Goal: Transaction & Acquisition: Book appointment/travel/reservation

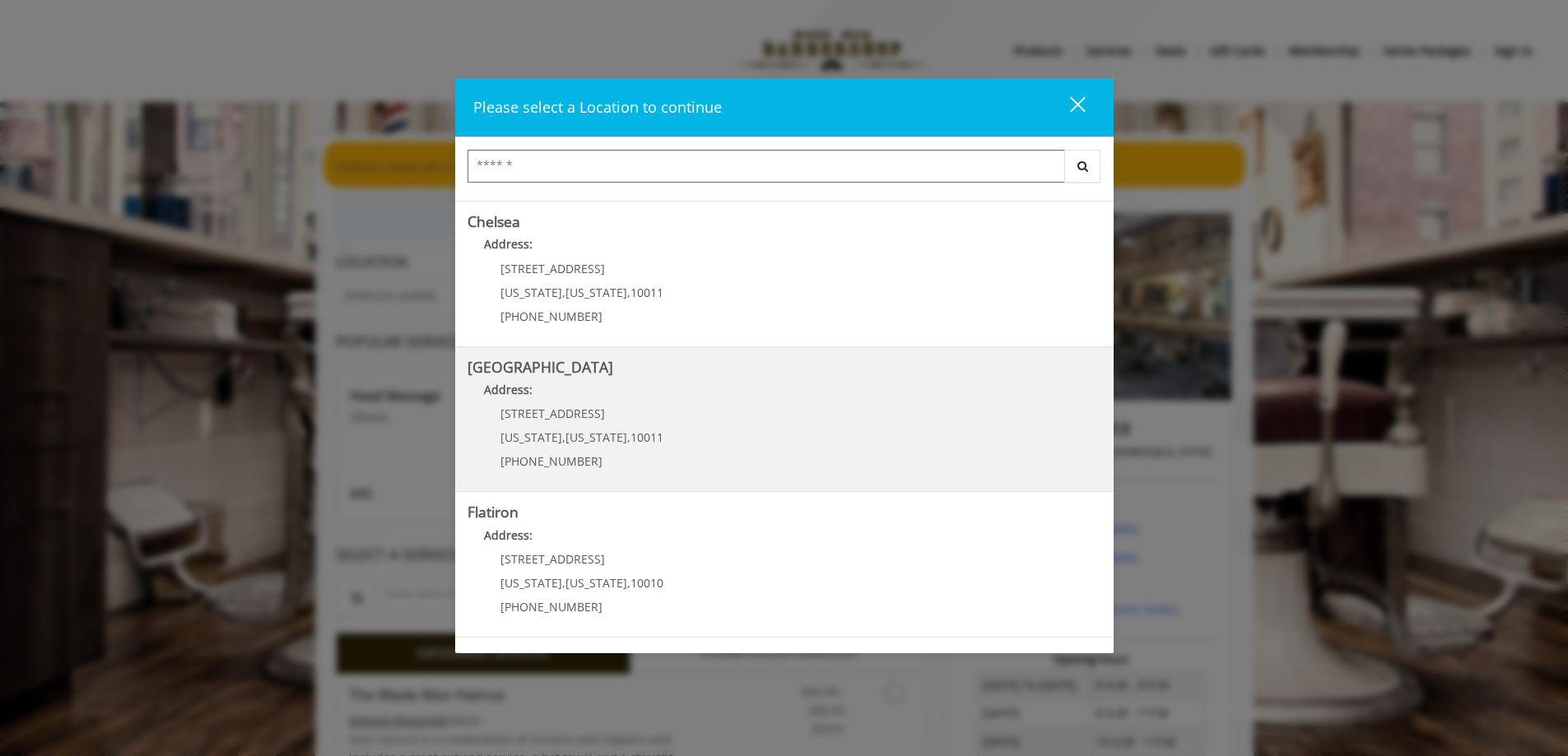
scroll to position [164, 0]
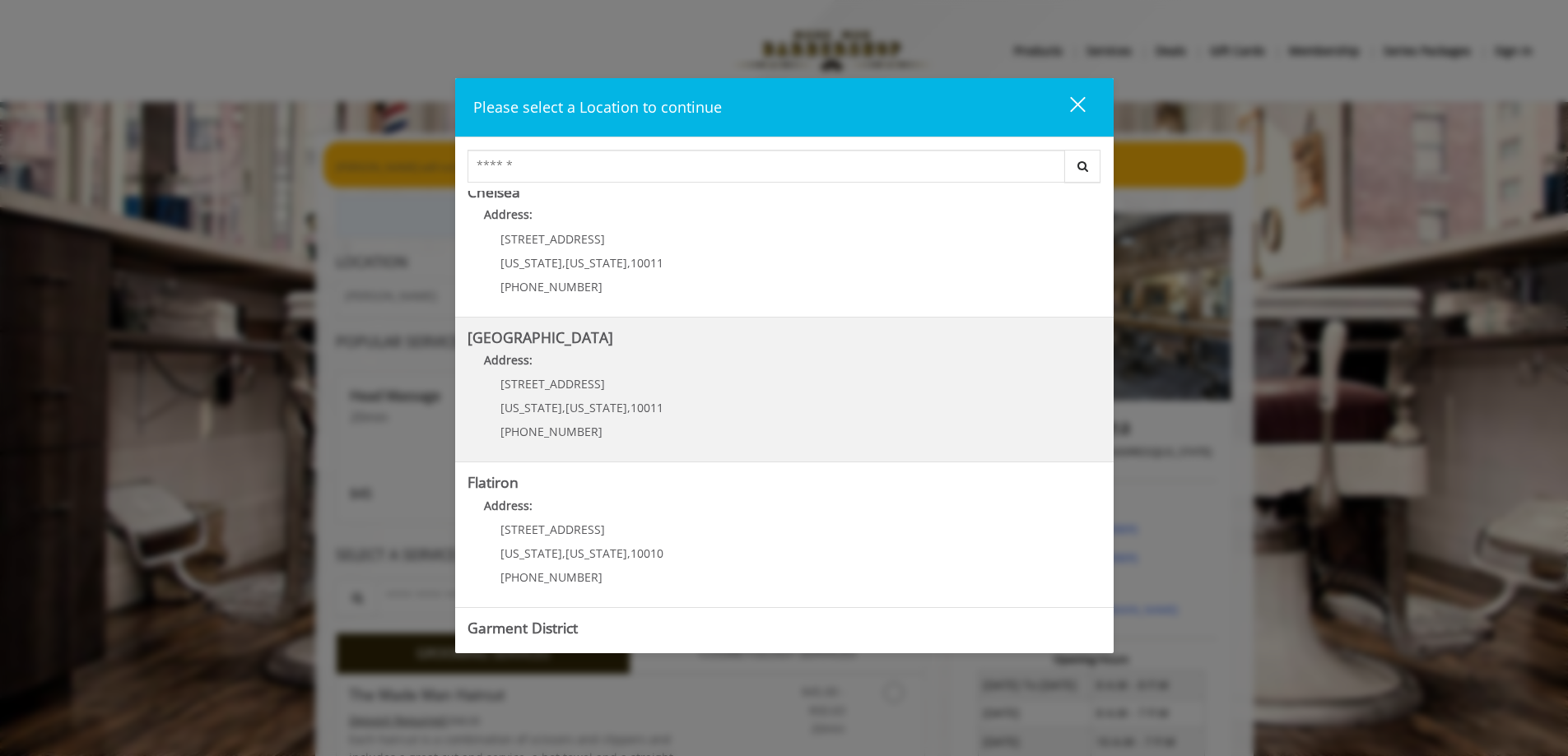
click at [673, 372] on Street "Address:" at bounding box center [785, 364] width 634 height 26
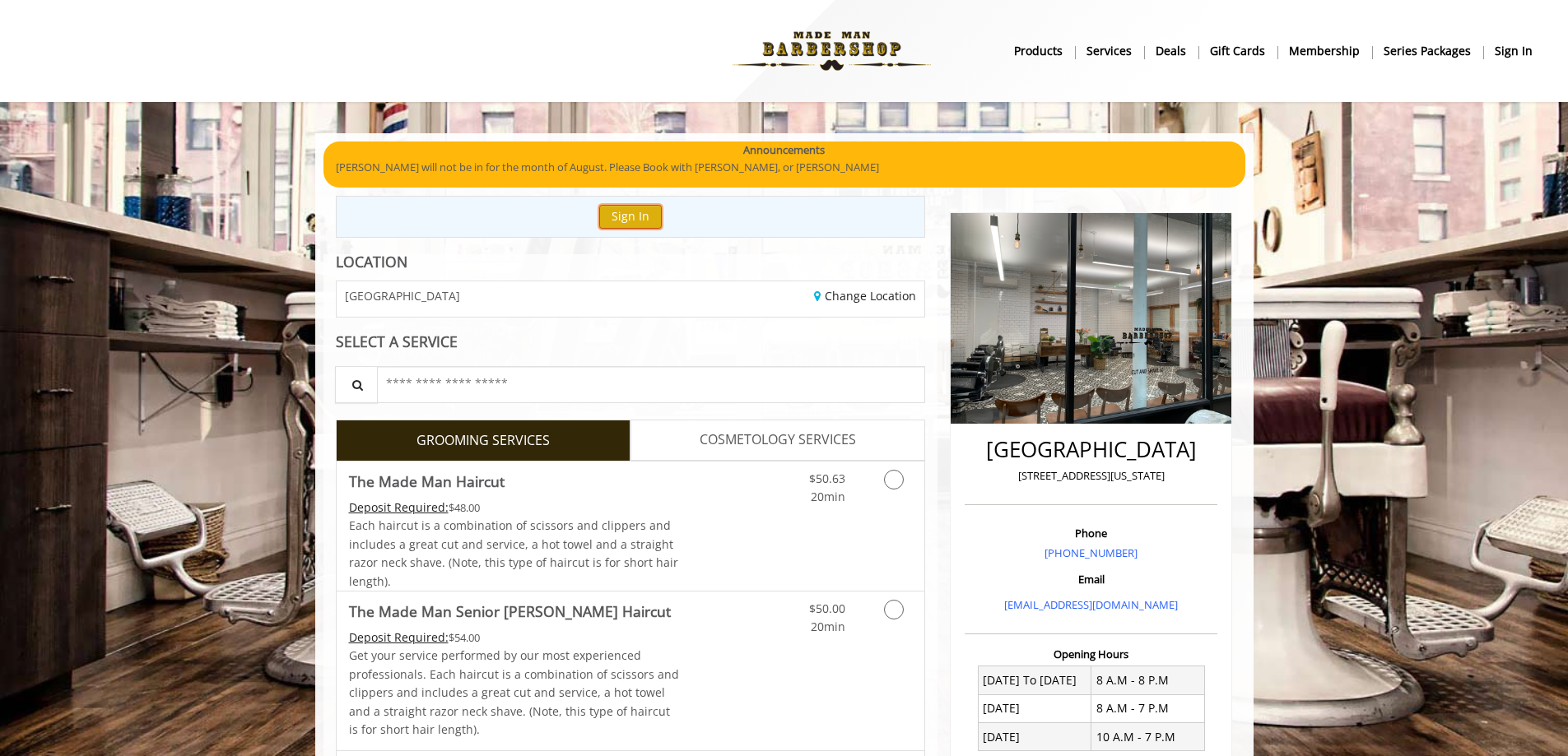
click at [608, 220] on button "Sign In" at bounding box center [630, 217] width 62 height 23
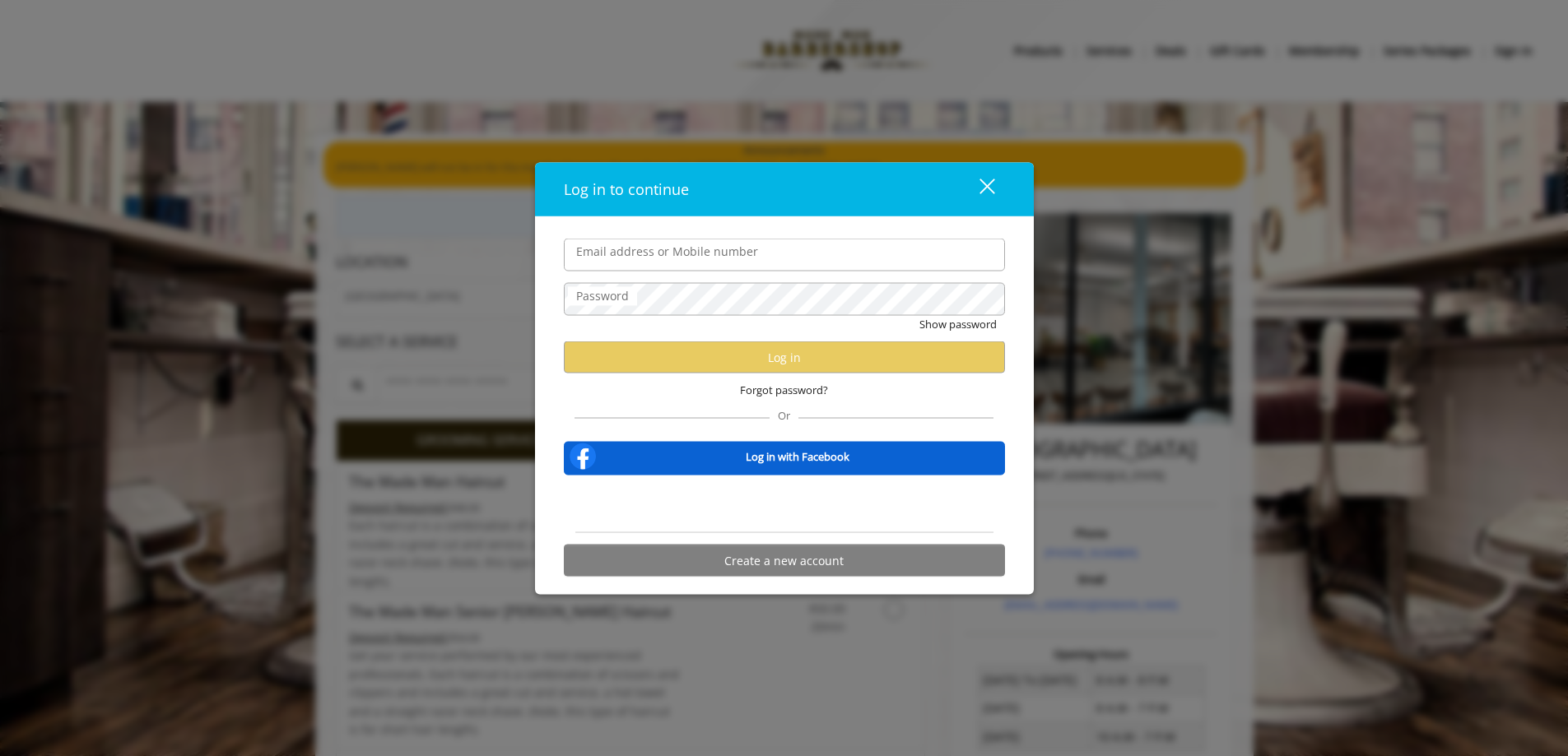
click at [630, 266] on input "Email address or Mobile number" at bounding box center [784, 255] width 441 height 33
click at [824, 546] on button "Create a new account" at bounding box center [784, 561] width 441 height 33
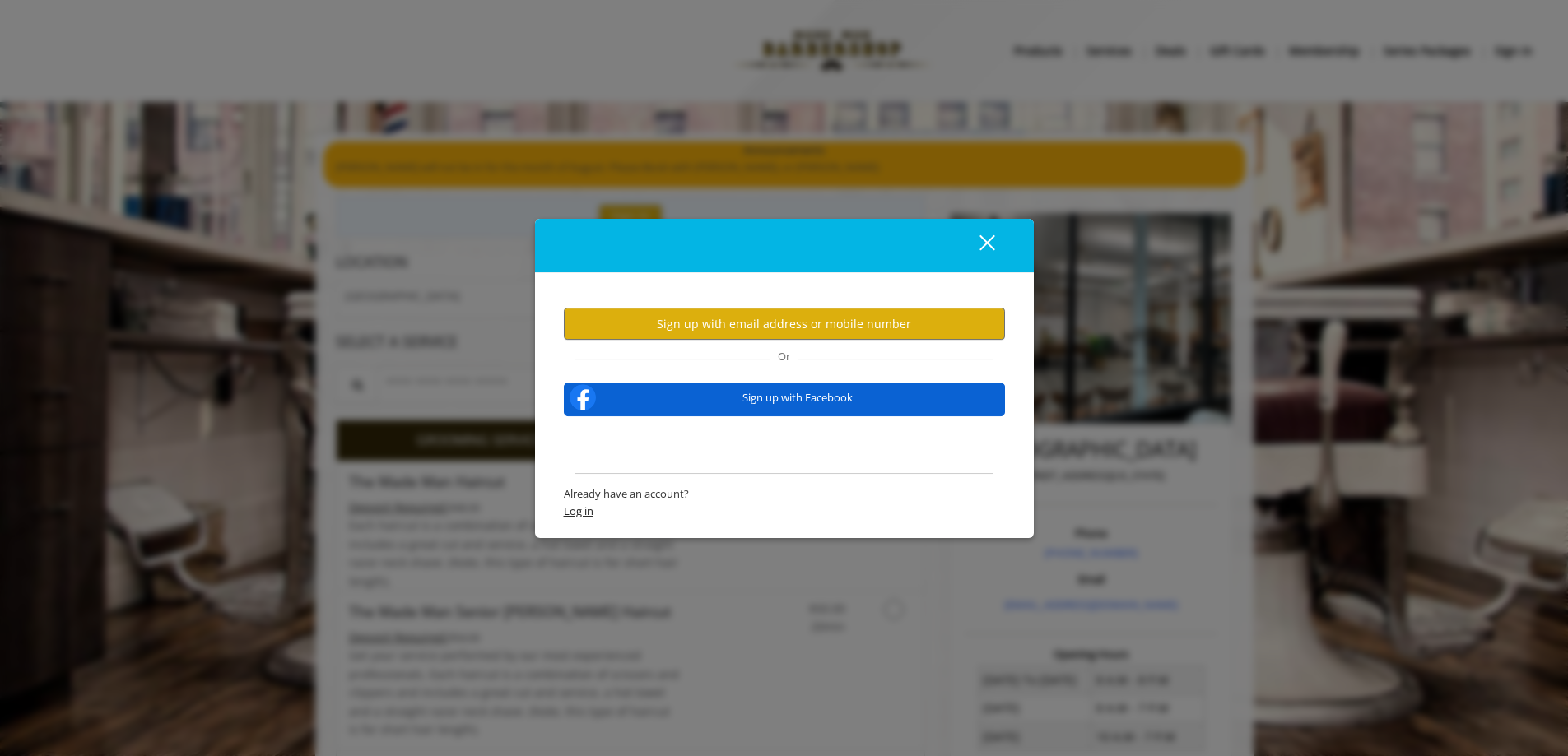
click at [616, 507] on span "Log in" at bounding box center [784, 511] width 441 height 17
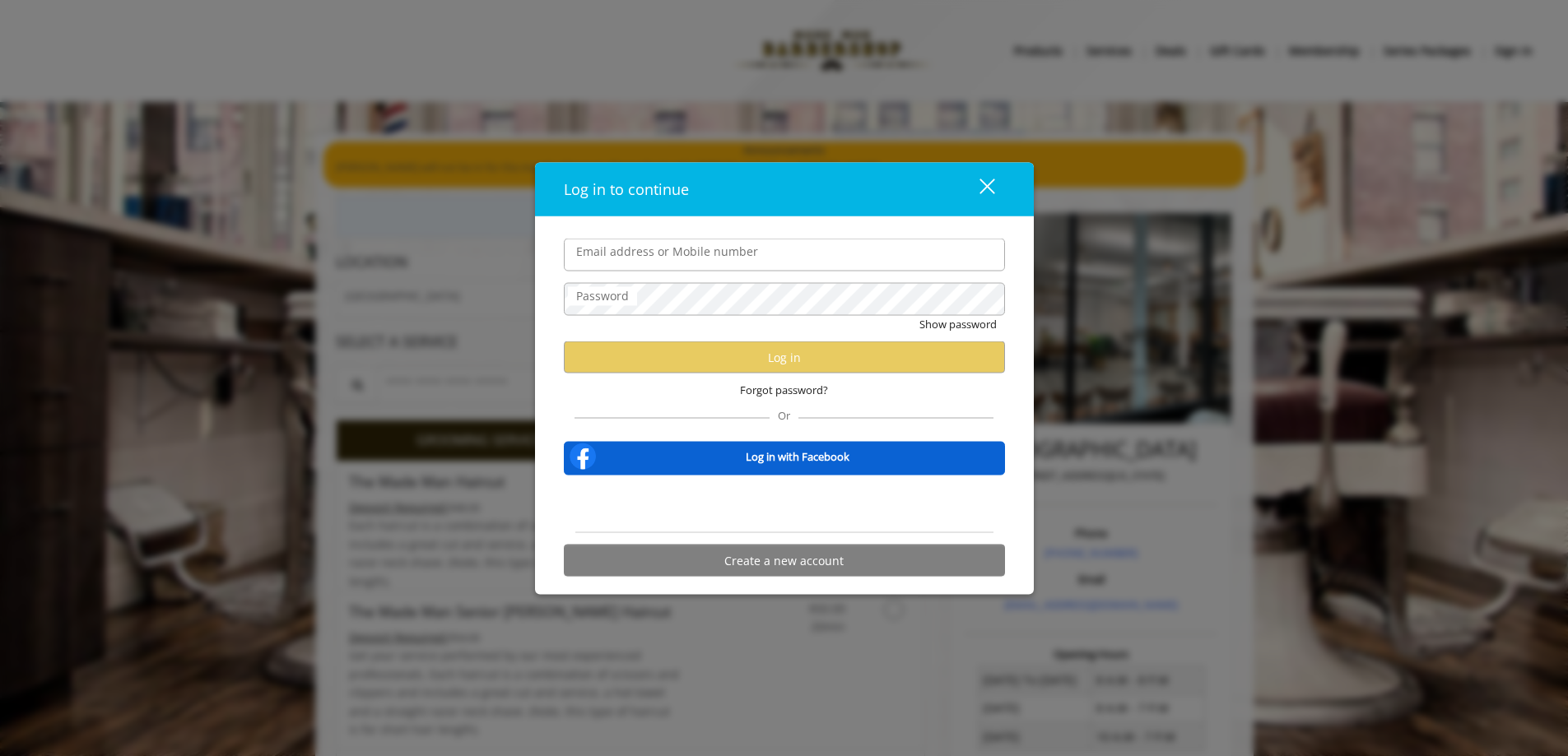
click at [699, 273] on form "Email address or Mobile number Password Show password Log in Forgot password? O…" at bounding box center [784, 412] width 441 height 347
click at [770, 565] on button "Create a new account" at bounding box center [784, 561] width 441 height 33
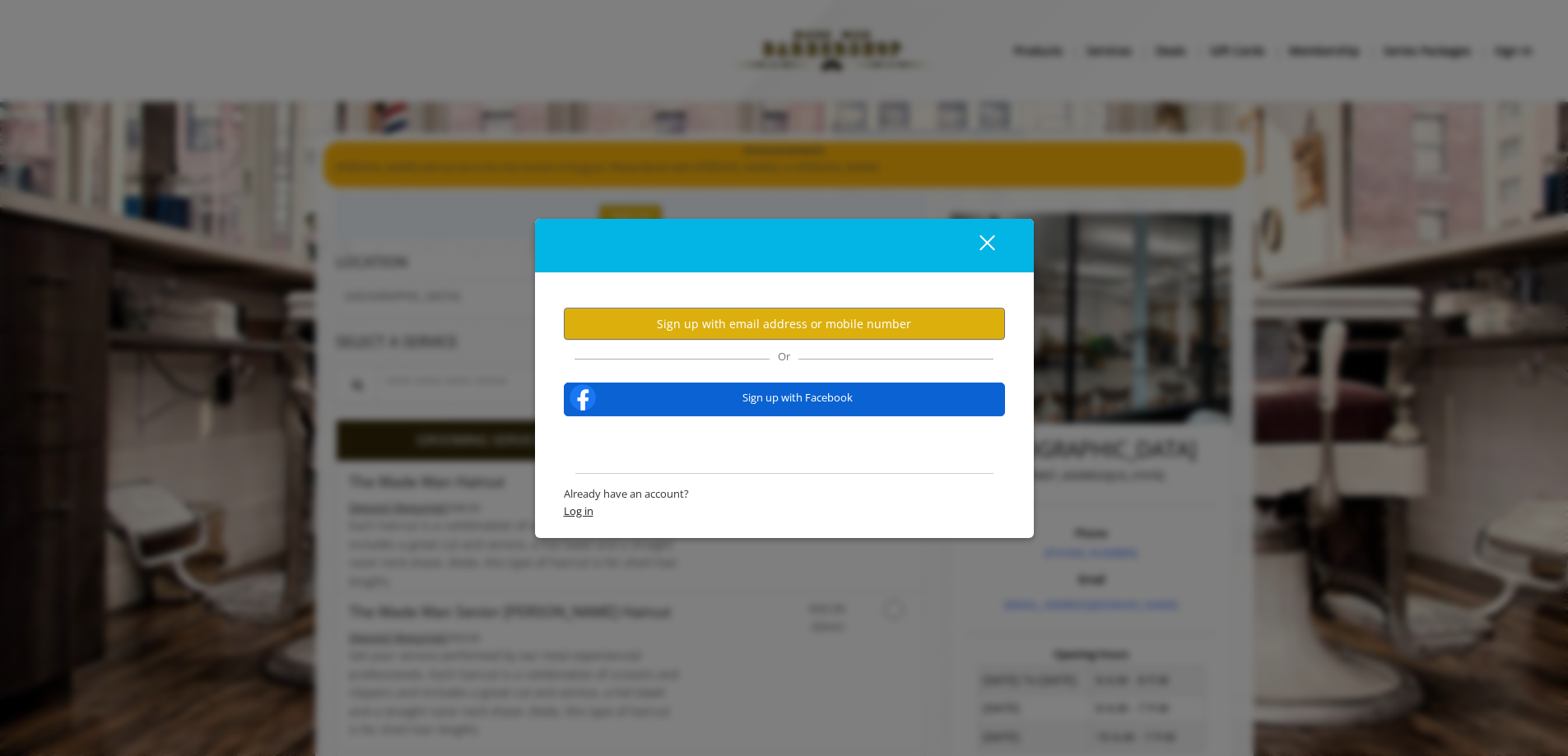
click at [635, 510] on span "Log in" at bounding box center [784, 511] width 441 height 17
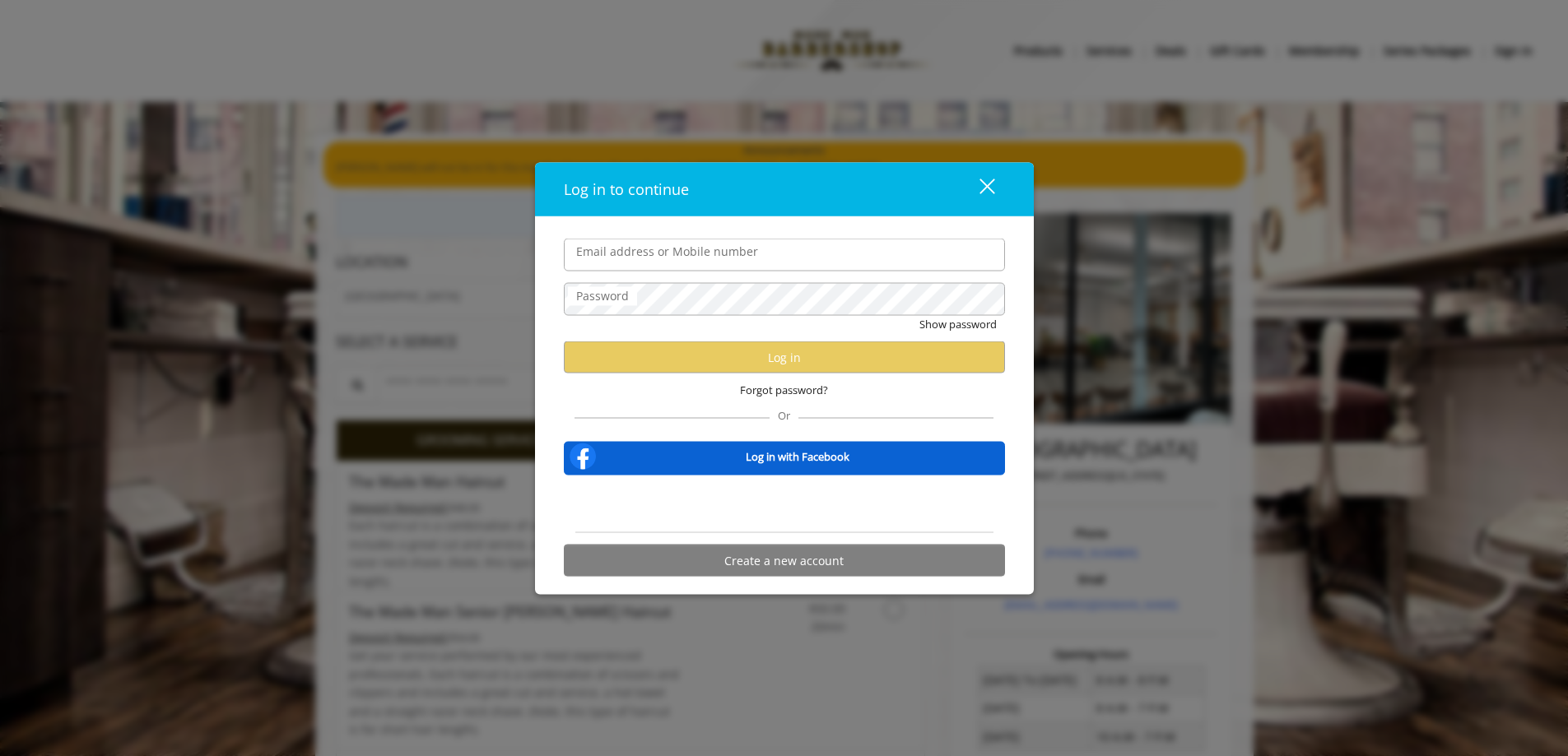
click at [692, 257] on label "Email address or Mobile number" at bounding box center [667, 252] width 199 height 18
click at [692, 257] on input "Email address or Mobile number" at bounding box center [784, 255] width 441 height 33
type input "**********"
click at [828, 394] on span "Forgot password?" at bounding box center [783, 390] width 88 height 17
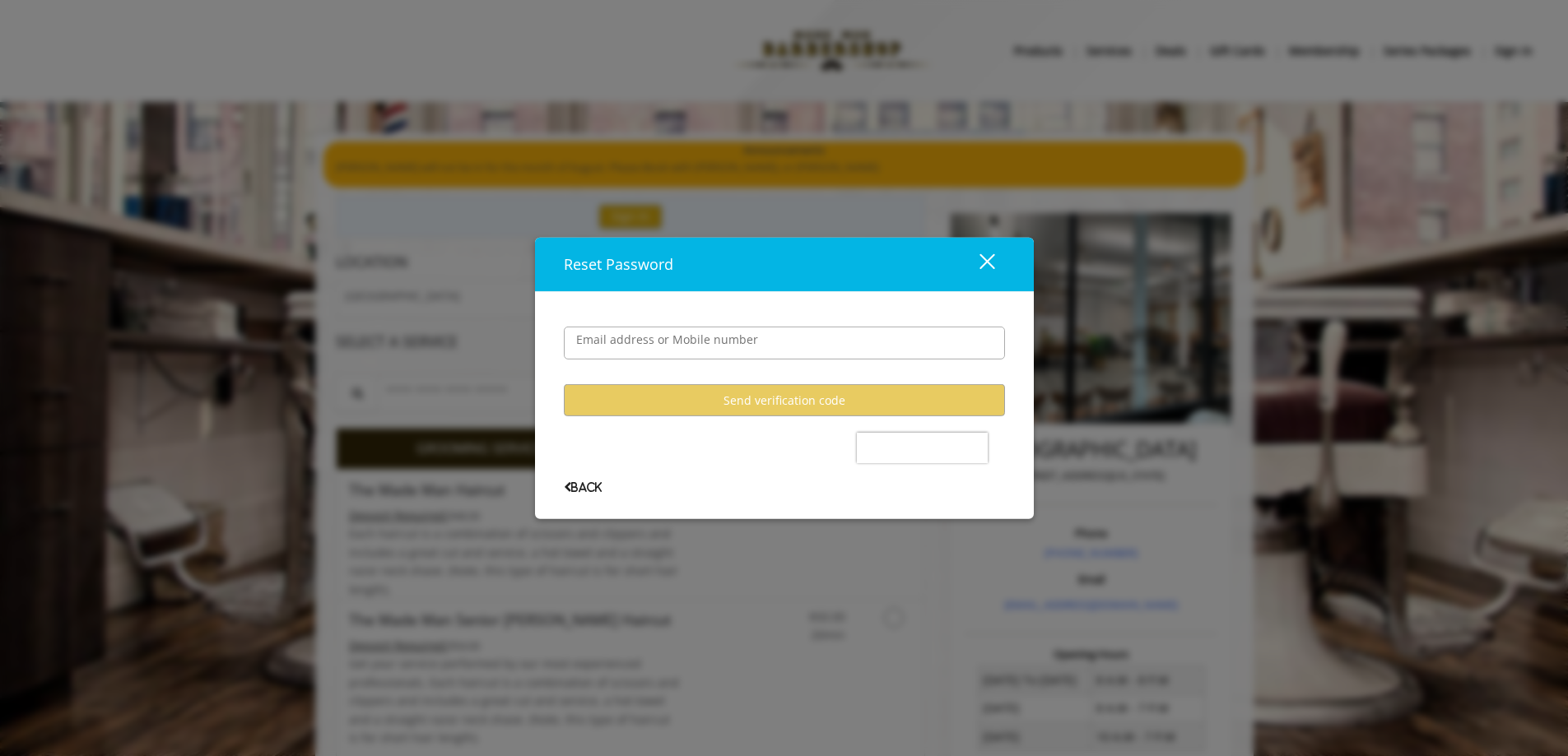
click at [770, 366] on div "Email address or Mobile number" at bounding box center [784, 334] width 441 height 66
click at [762, 350] on input "Email address or Mobile number" at bounding box center [784, 343] width 441 height 33
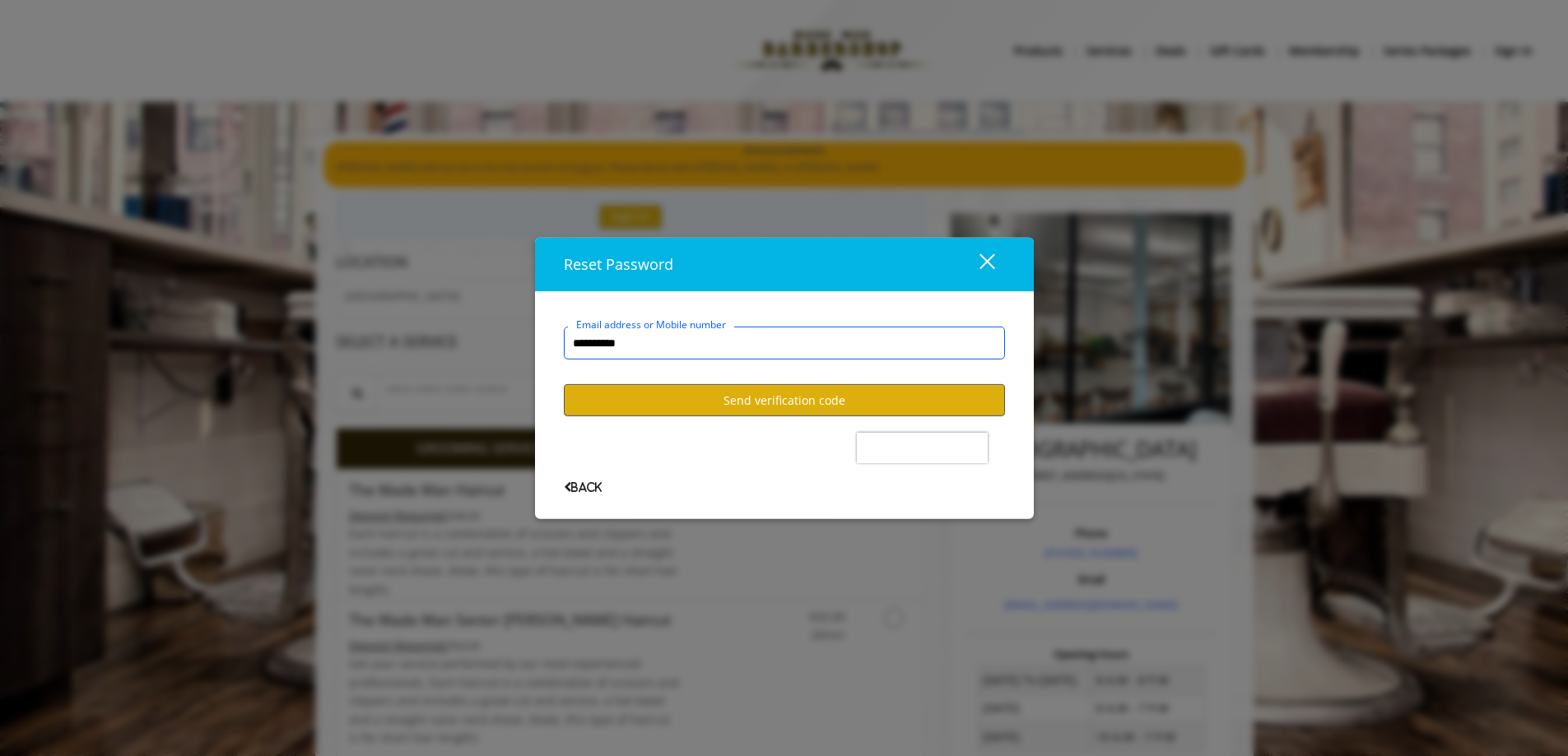
type input "**********"
click at [694, 414] on button "Send verification code" at bounding box center [784, 401] width 441 height 33
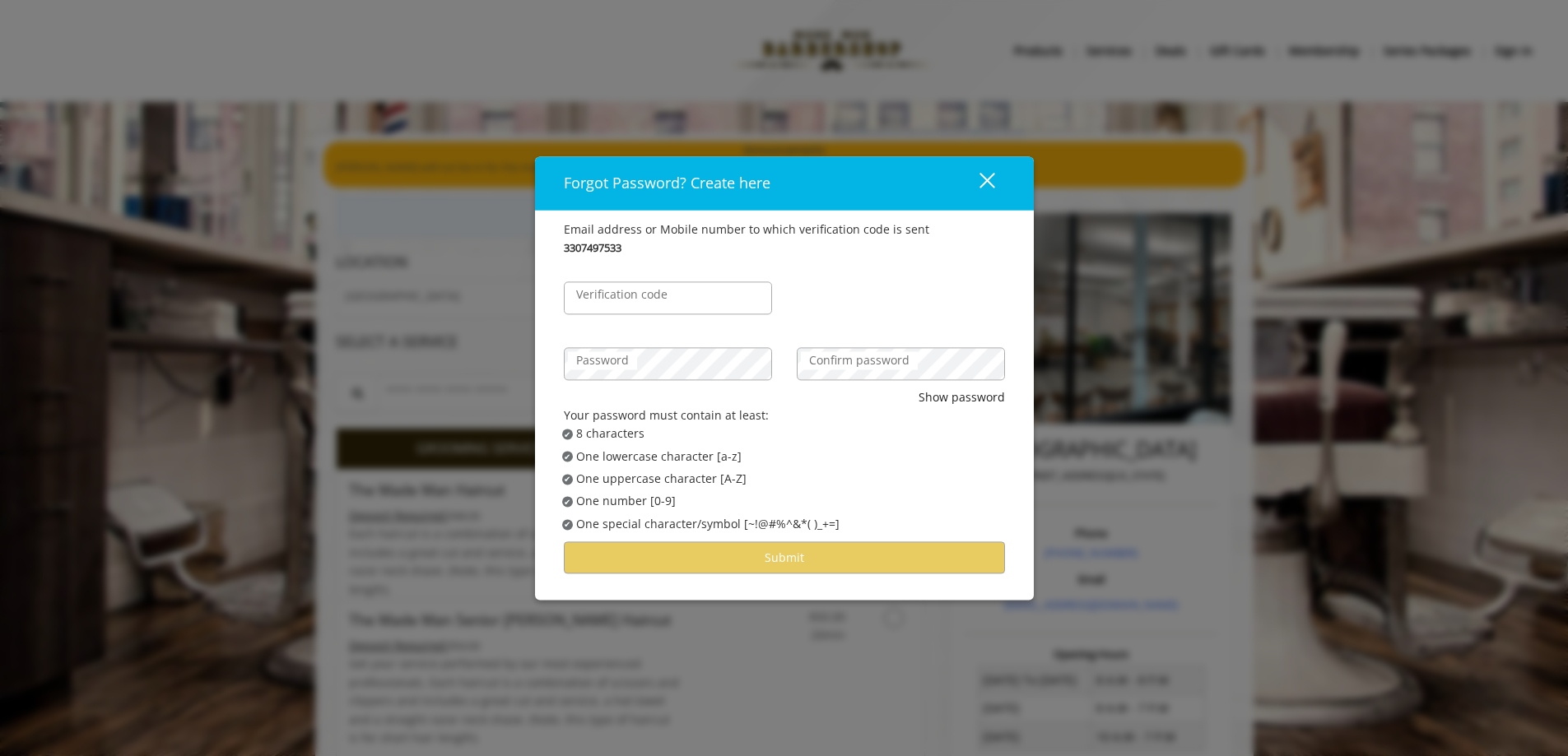
click at [605, 314] on div "Verification code" at bounding box center [667, 289] width 233 height 66
click at [605, 301] on label "Verification code" at bounding box center [621, 294] width 107 height 18
click at [605, 301] on input "Verification code" at bounding box center [667, 298] width 209 height 33
type input "******"
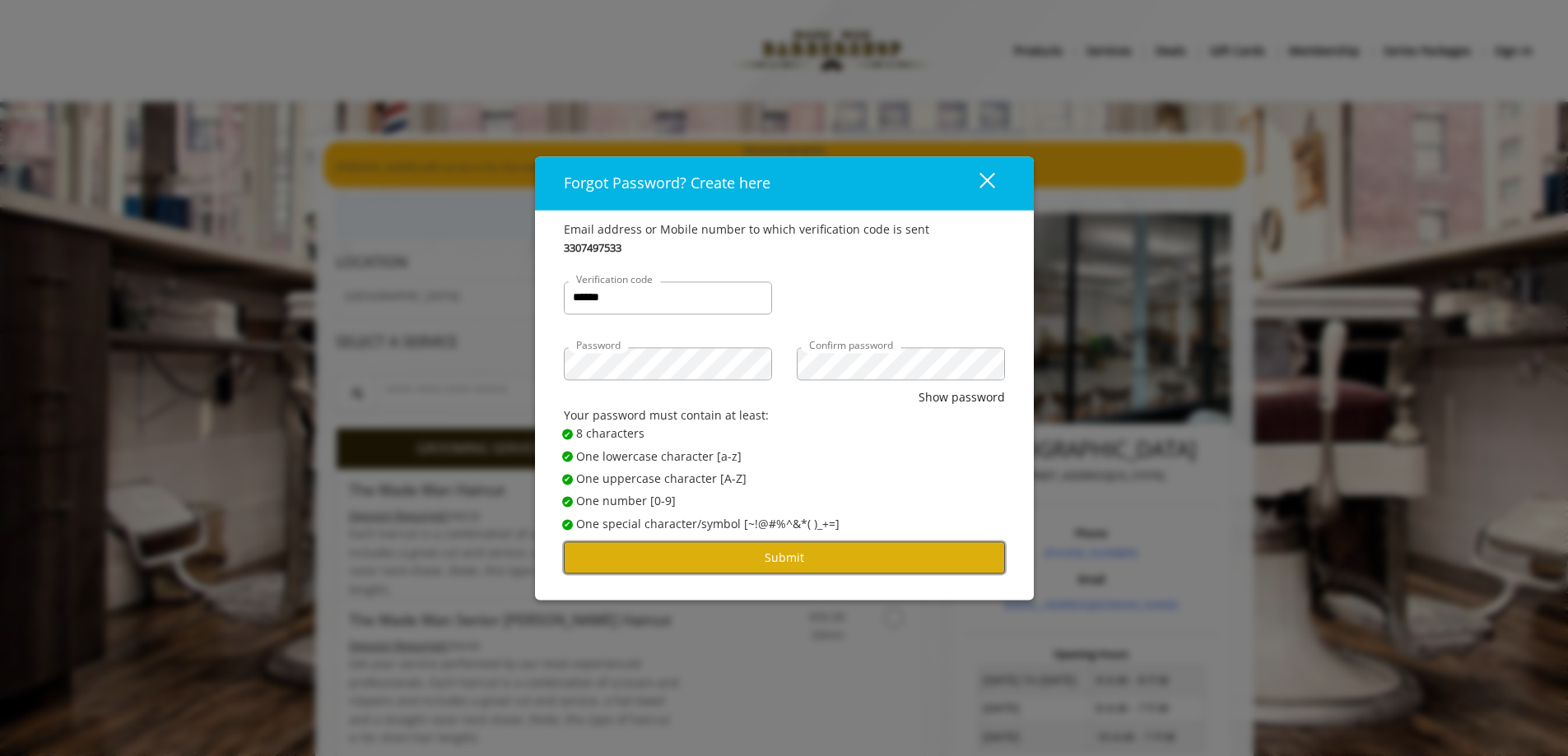
click at [764, 570] on button "Submit" at bounding box center [784, 558] width 441 height 33
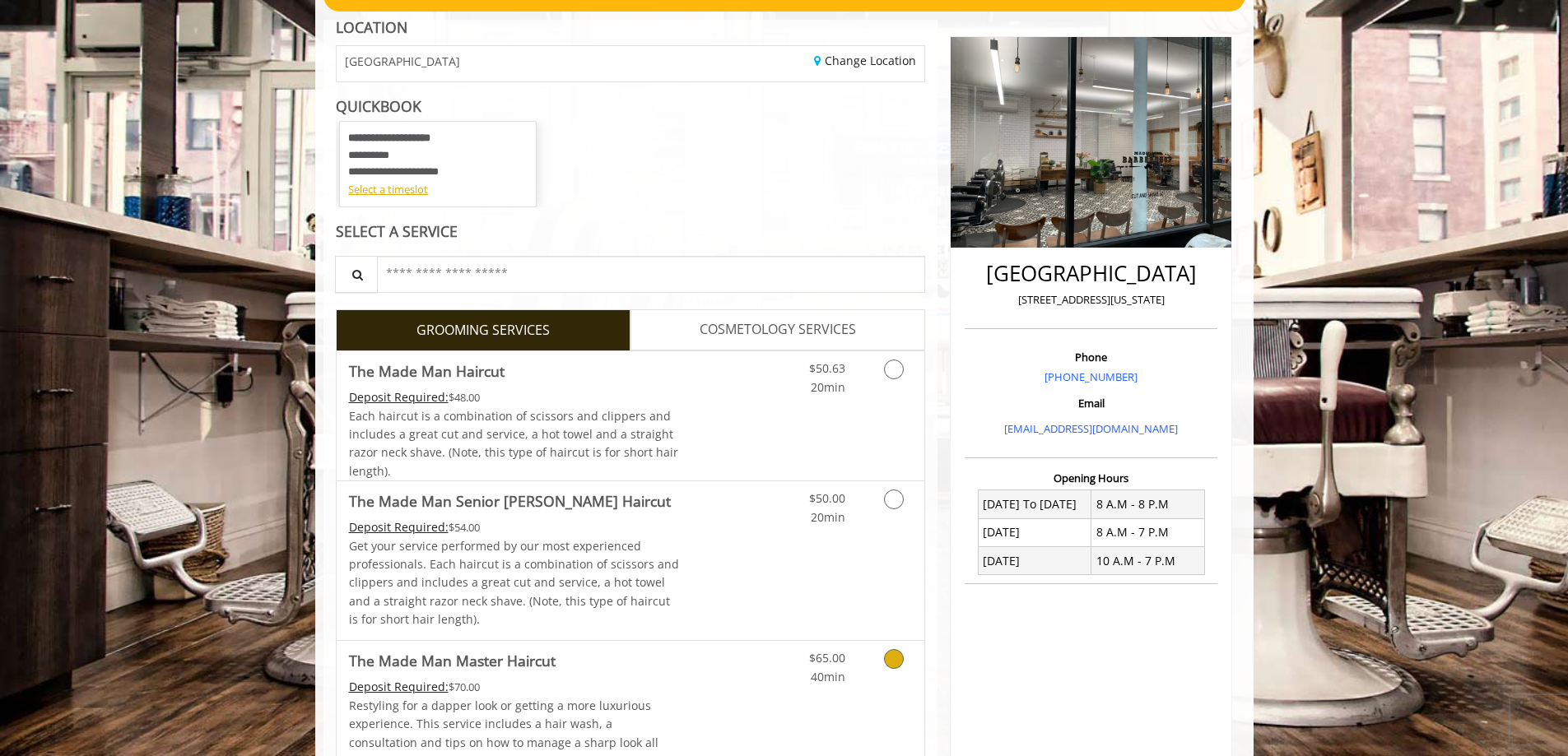
scroll to position [164, 0]
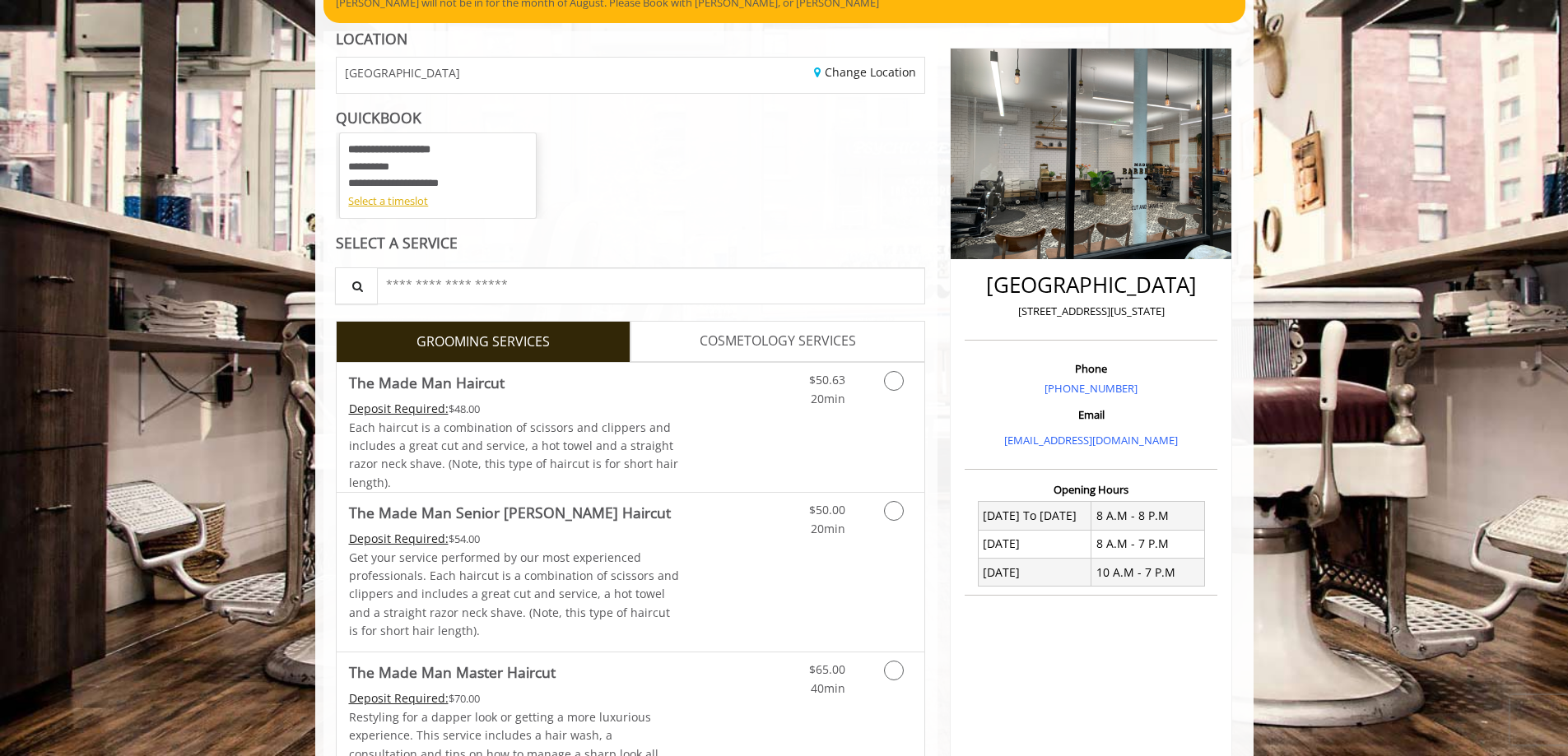
click at [786, 353] on link "COSMETOLOGY SERVICES" at bounding box center [778, 341] width 294 height 42
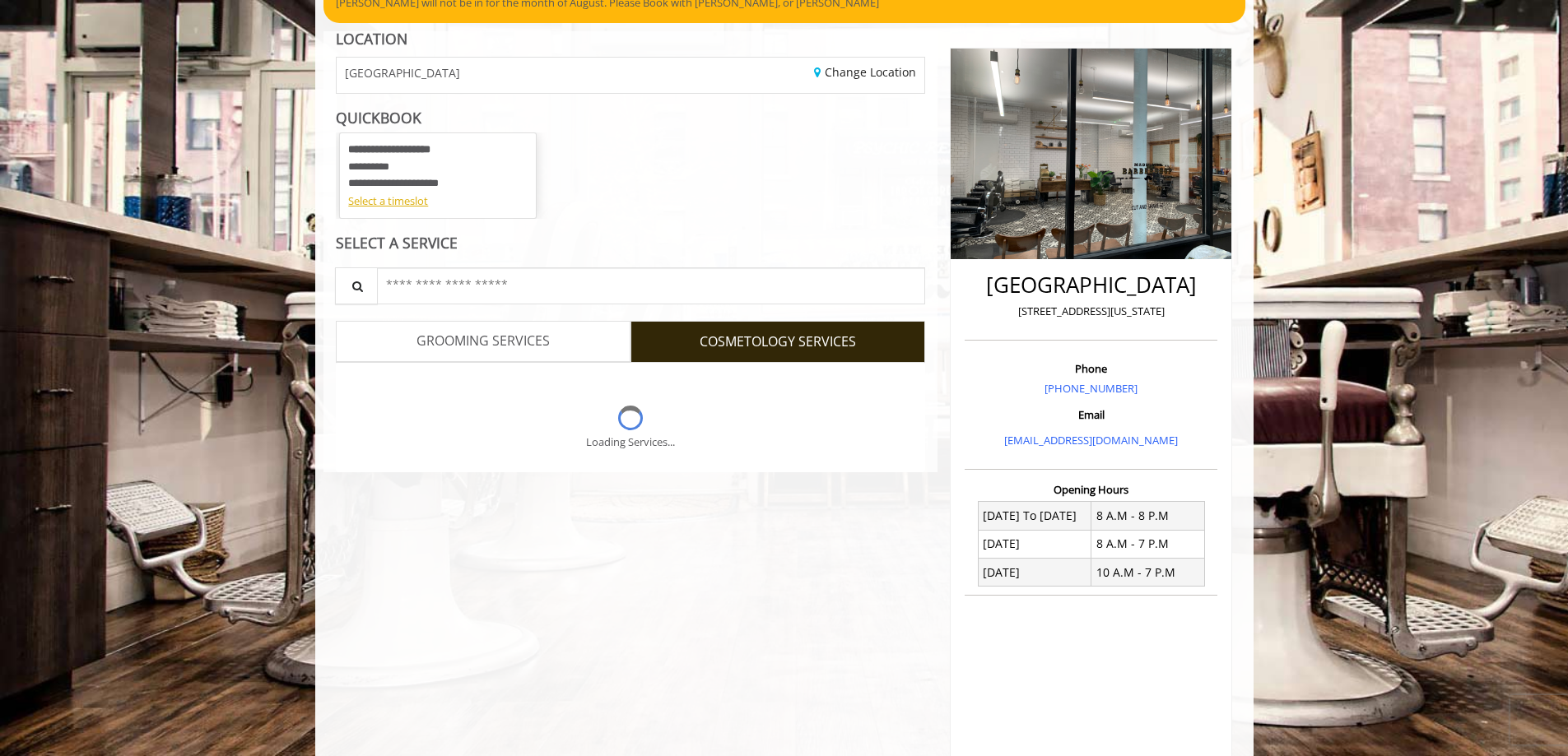
click at [571, 350] on link "GROOMING SERVICES" at bounding box center [483, 341] width 294 height 42
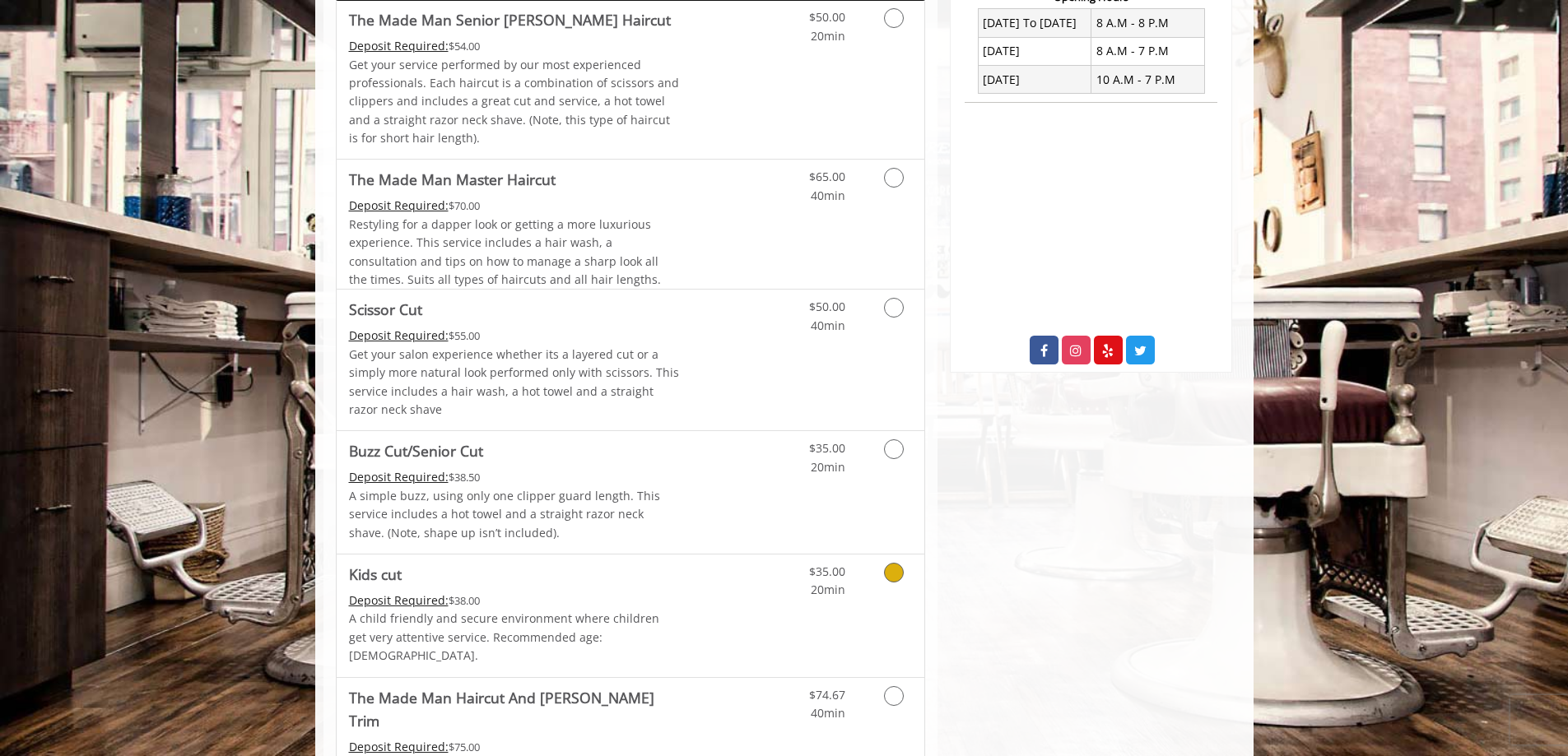
scroll to position [658, 0]
click at [897, 320] on link "Grooming services" at bounding box center [891, 312] width 42 height 45
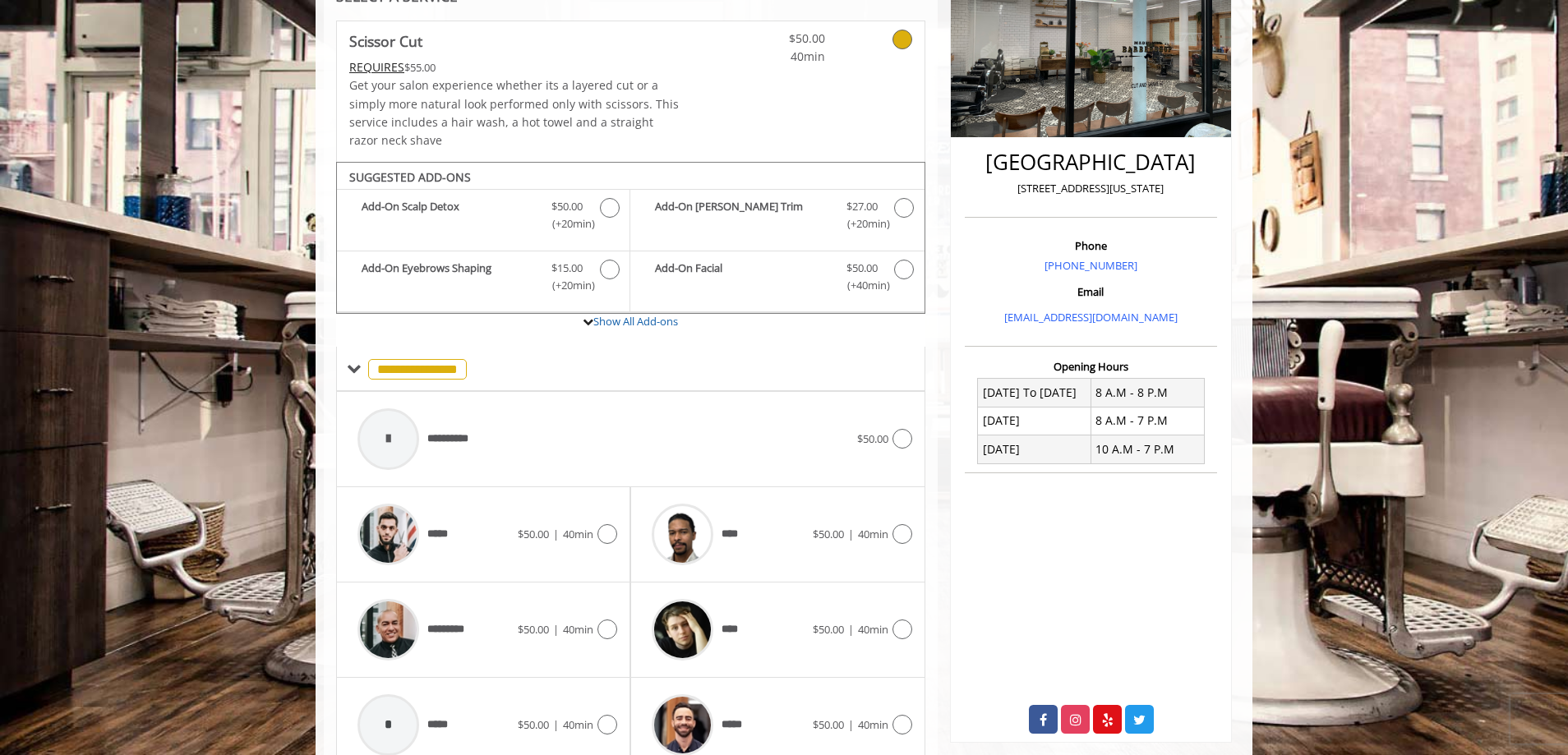
scroll to position [363, 0]
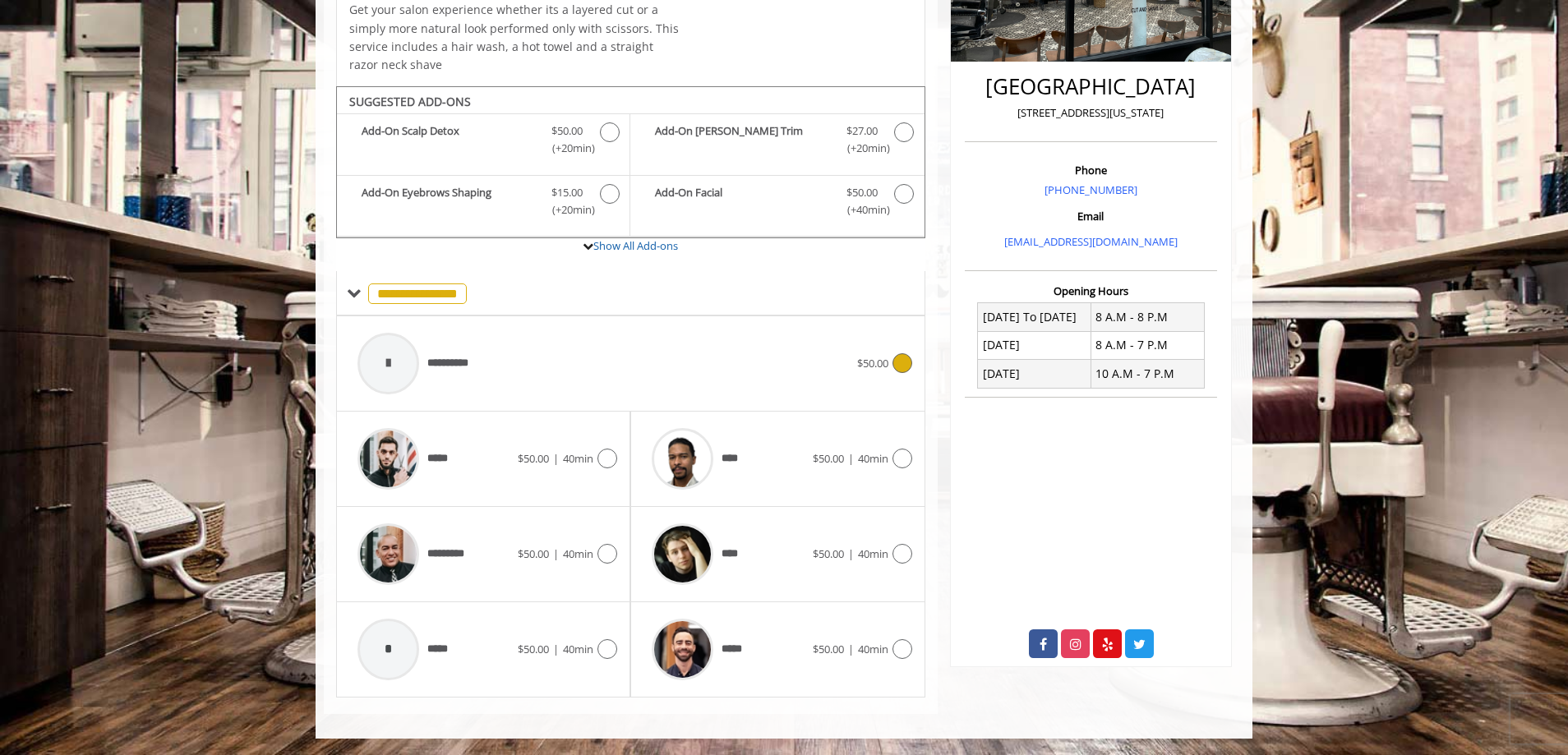
click at [852, 347] on div "**********" at bounding box center [603, 364] width 508 height 78
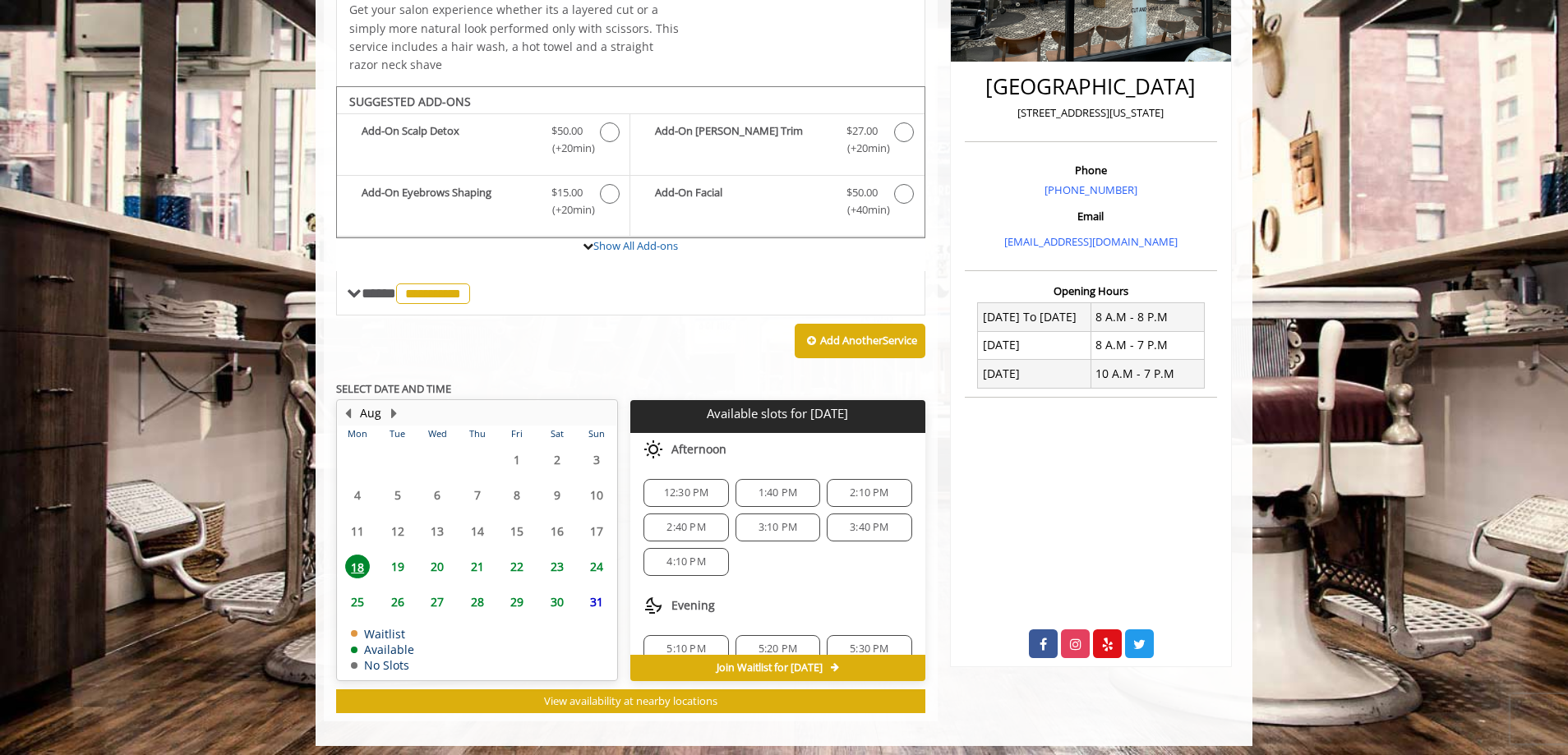
click at [398, 566] on span "19" at bounding box center [397, 566] width 24 height 23
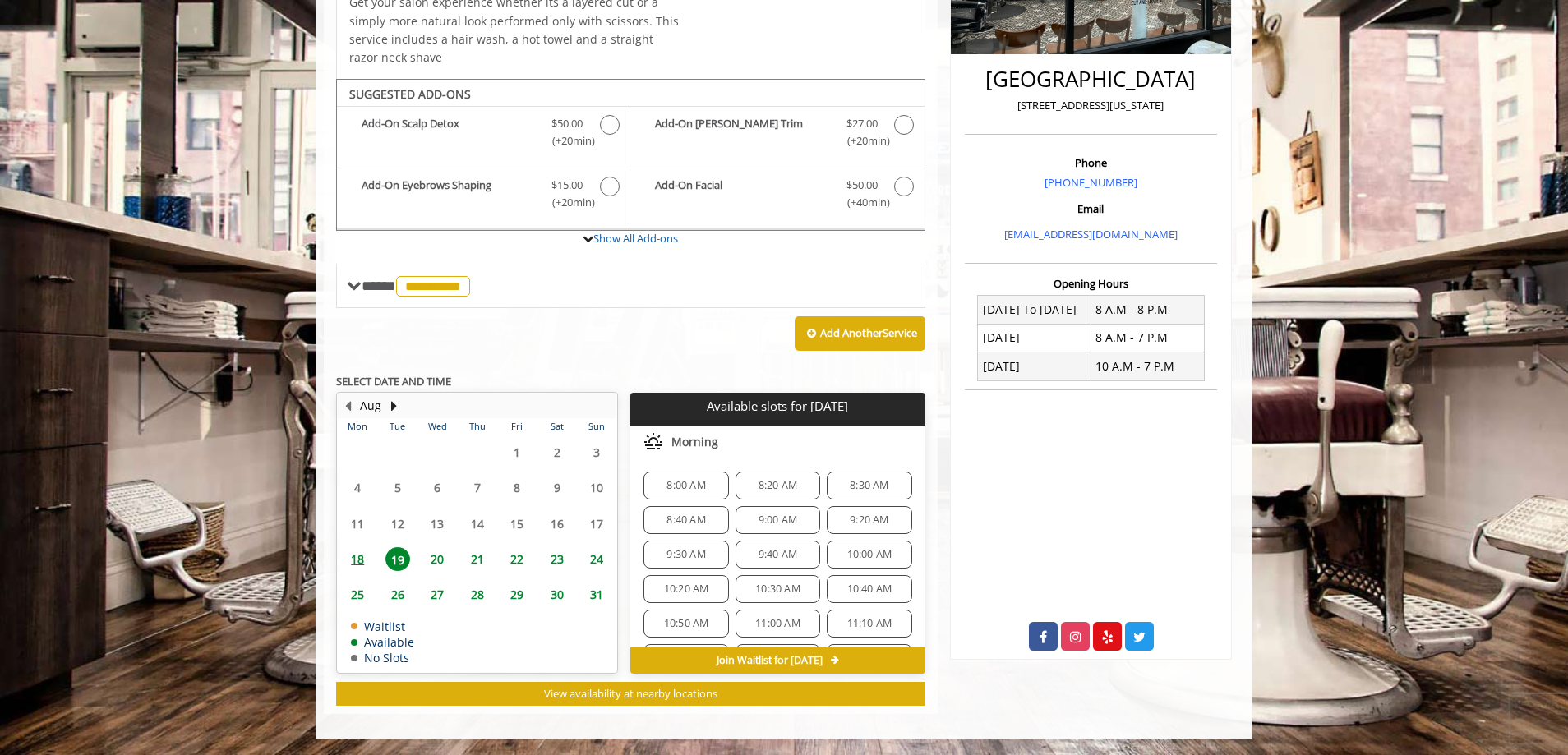
click at [549, 564] on span "23" at bounding box center [557, 559] width 24 height 23
click at [353, 596] on span "25" at bounding box center [357, 594] width 24 height 23
click at [402, 602] on span "26" at bounding box center [397, 594] width 24 height 23
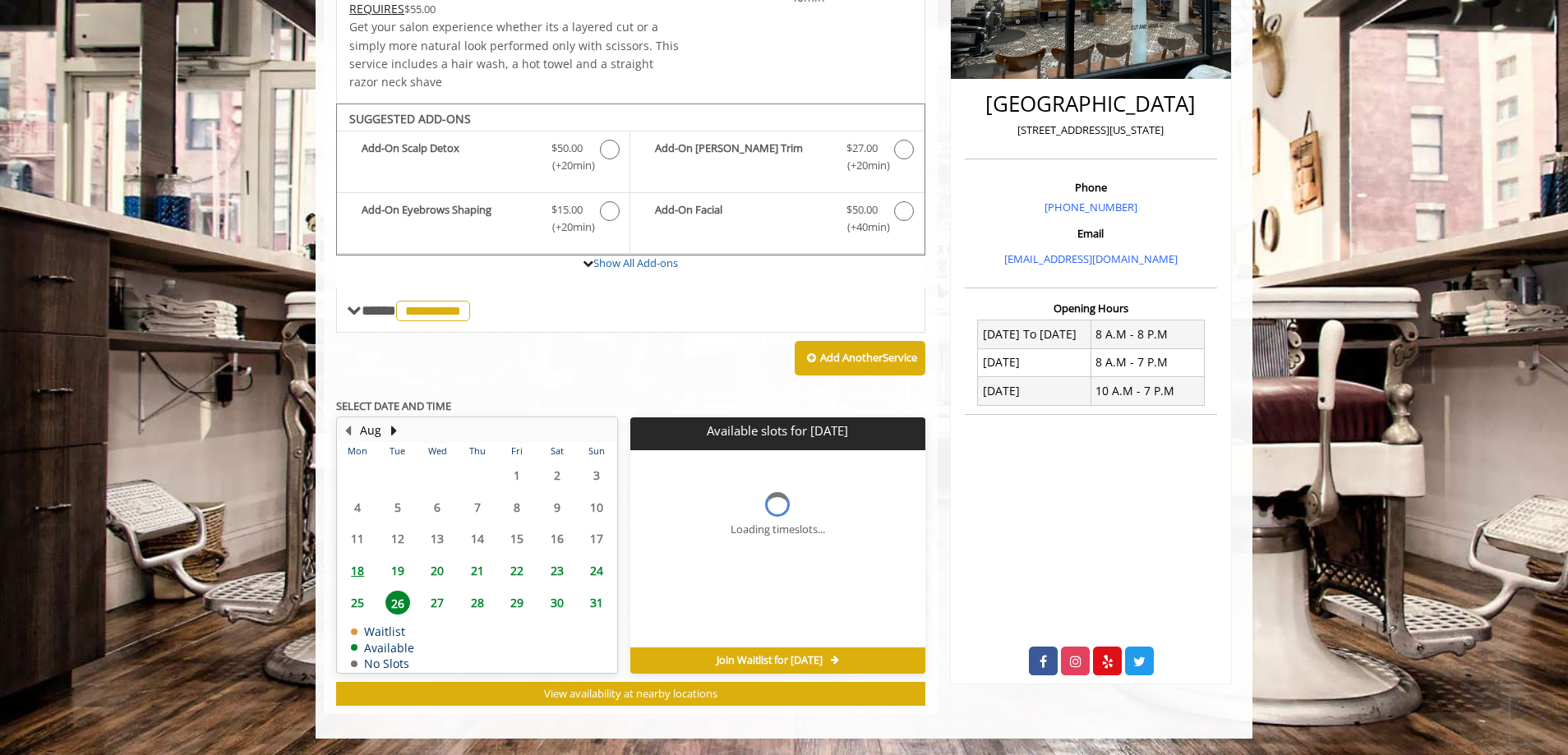
scroll to position [0, 0]
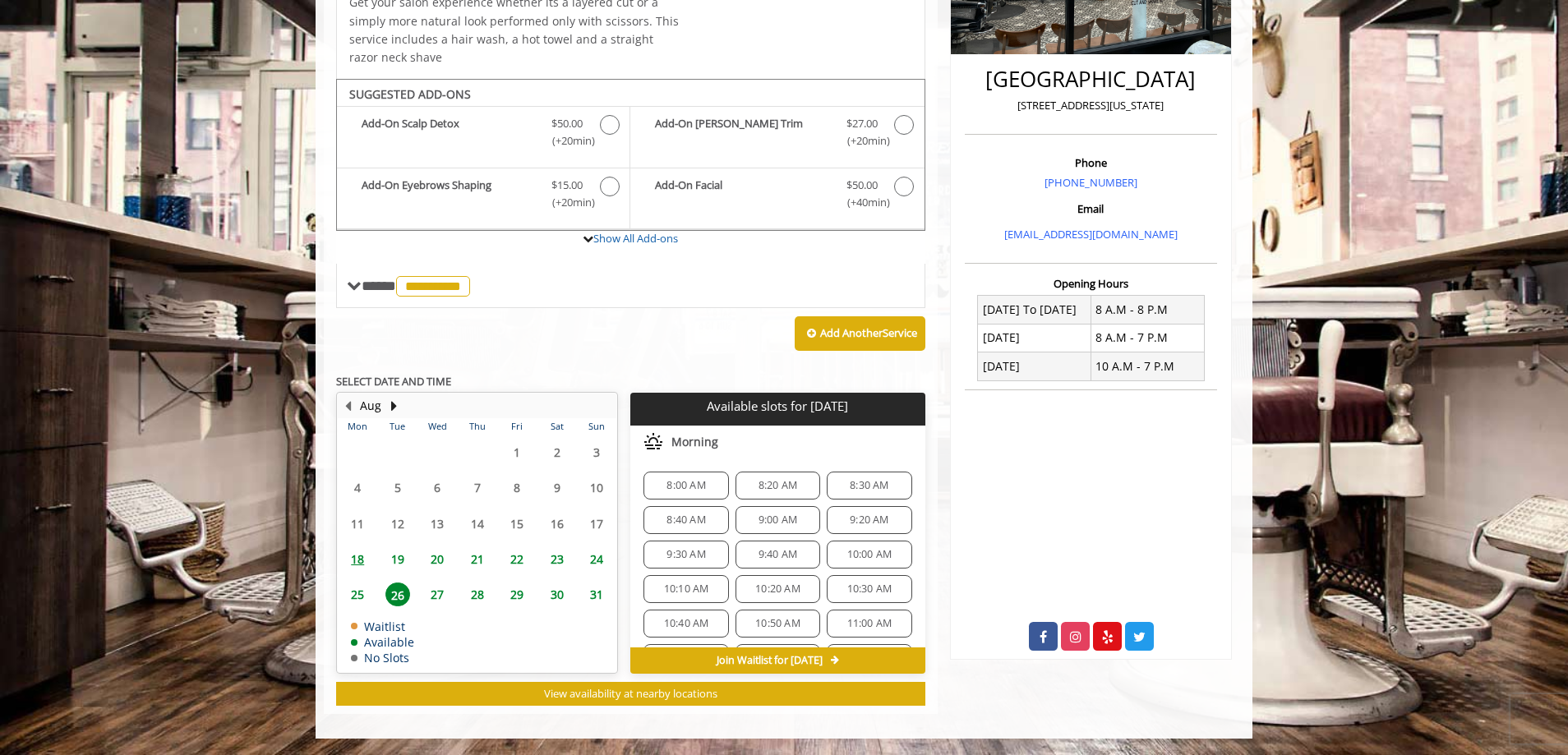
click at [444, 594] on span "27" at bounding box center [437, 594] width 24 height 23
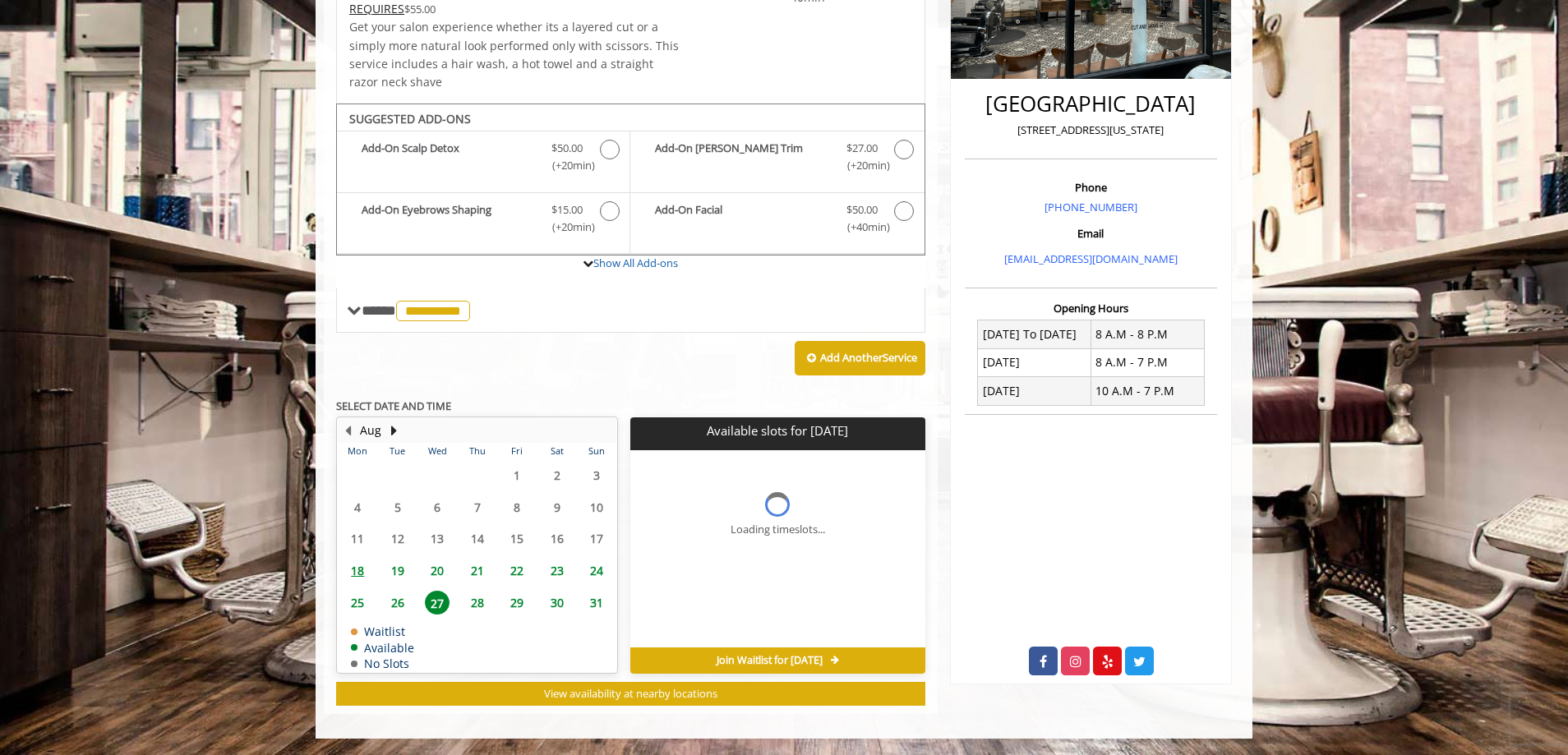
scroll to position [370, 0]
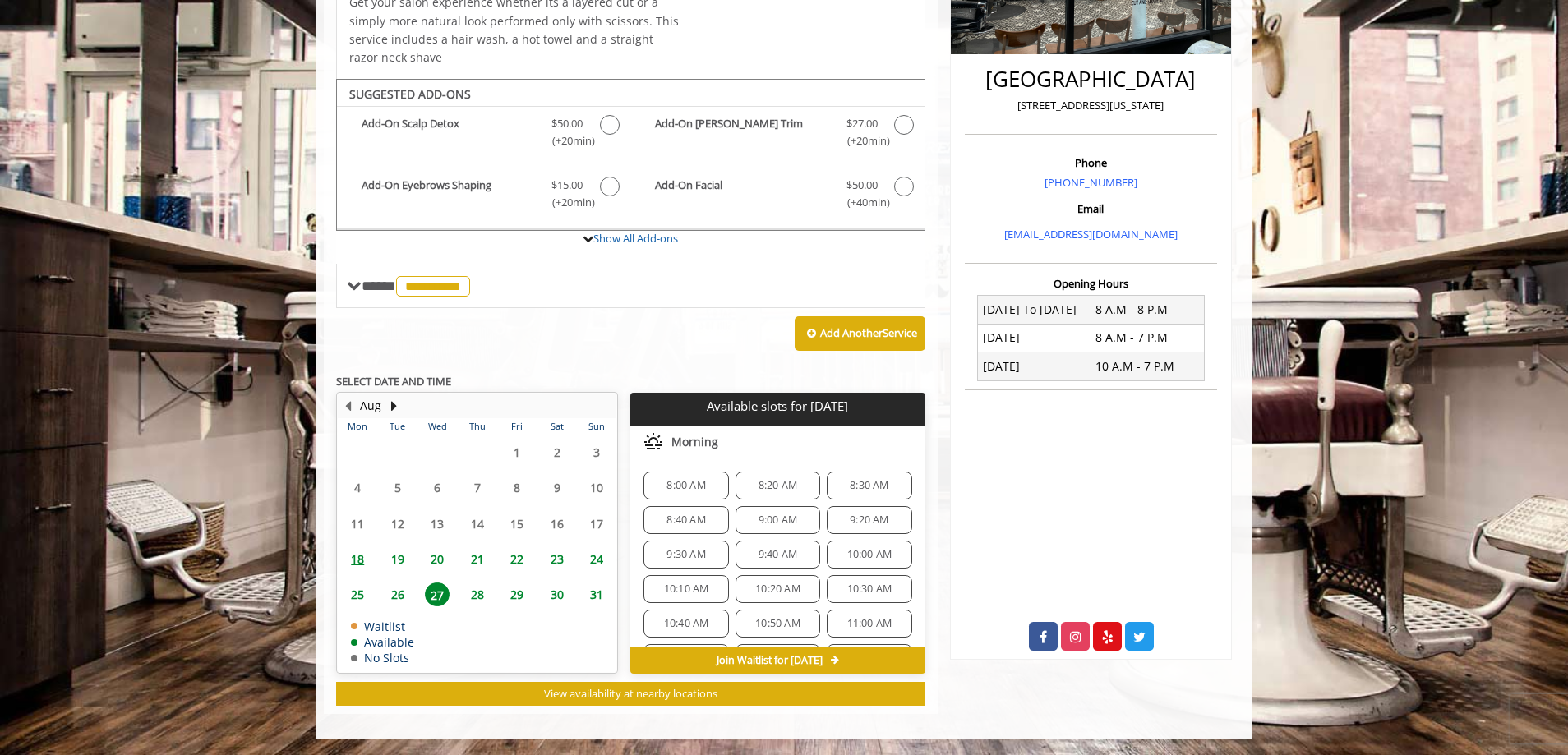
click at [476, 599] on span "28" at bounding box center [477, 594] width 24 height 23
click at [676, 483] on span "8:00 AM" at bounding box center [686, 485] width 39 height 14
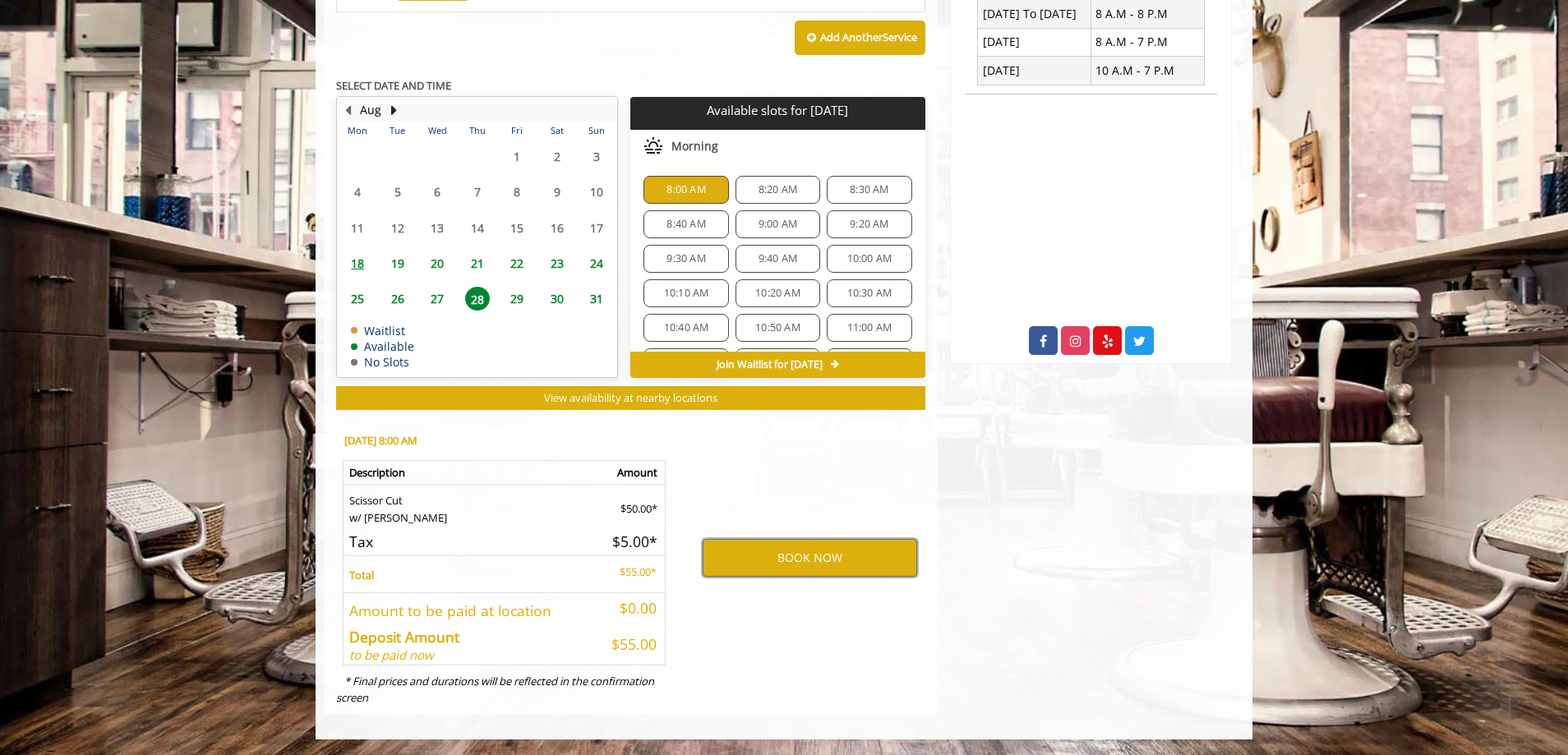
scroll to position [667, 0]
click at [765, 559] on button "BOOK NOW" at bounding box center [810, 557] width 215 height 38
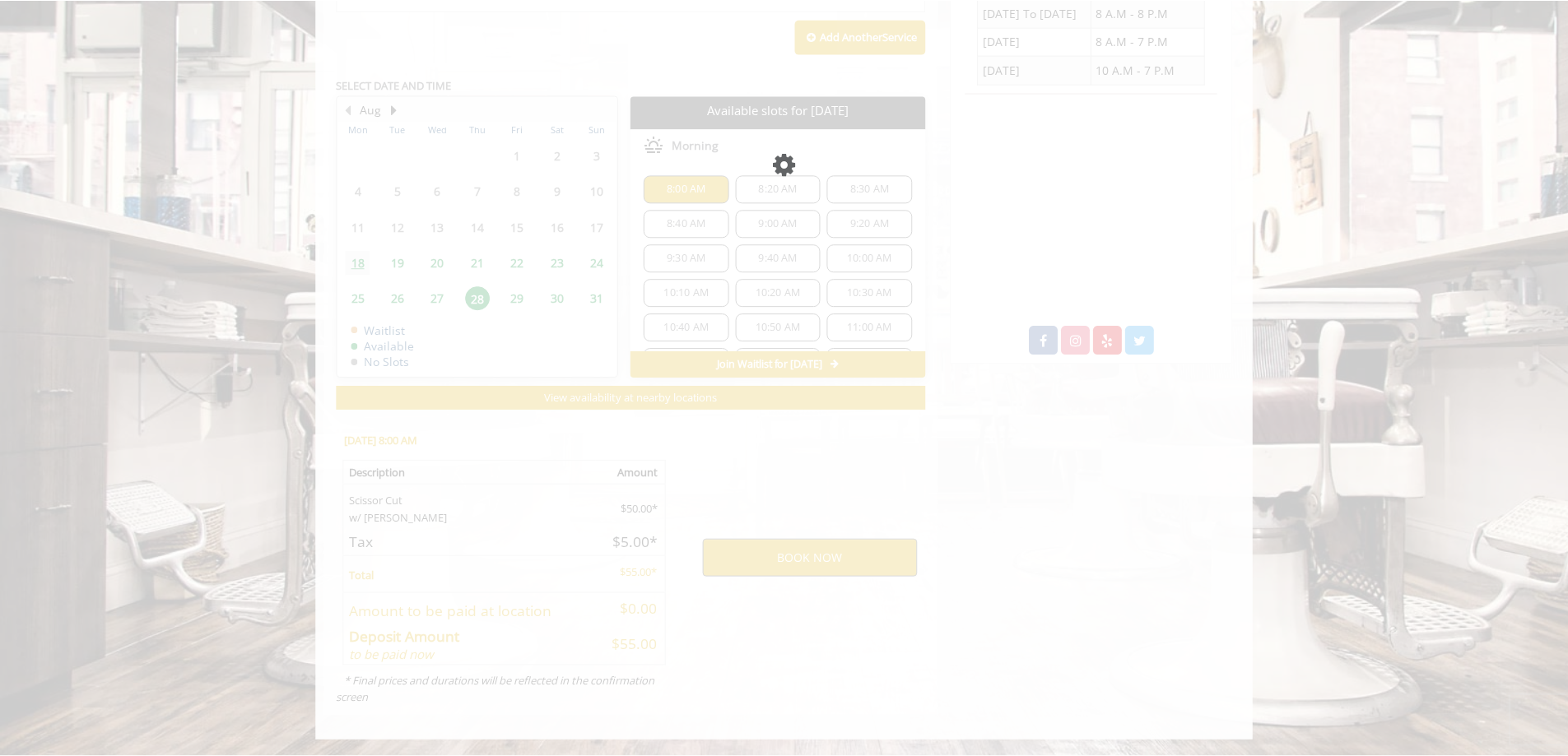
scroll to position [0, 0]
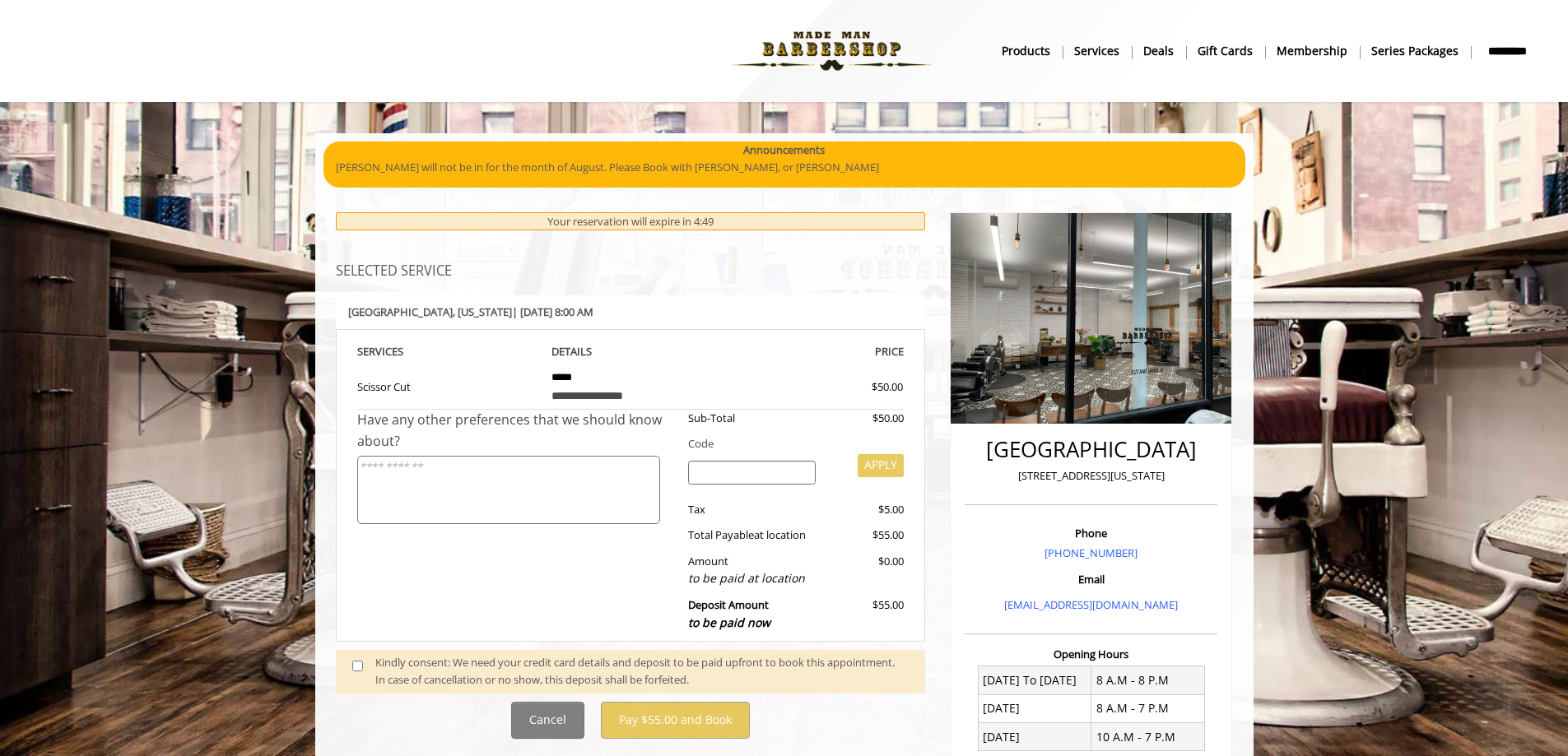
click at [551, 669] on div "Kindly consent: We need your credit card details and deposit to be paid upfront…" at bounding box center [641, 671] width 533 height 34
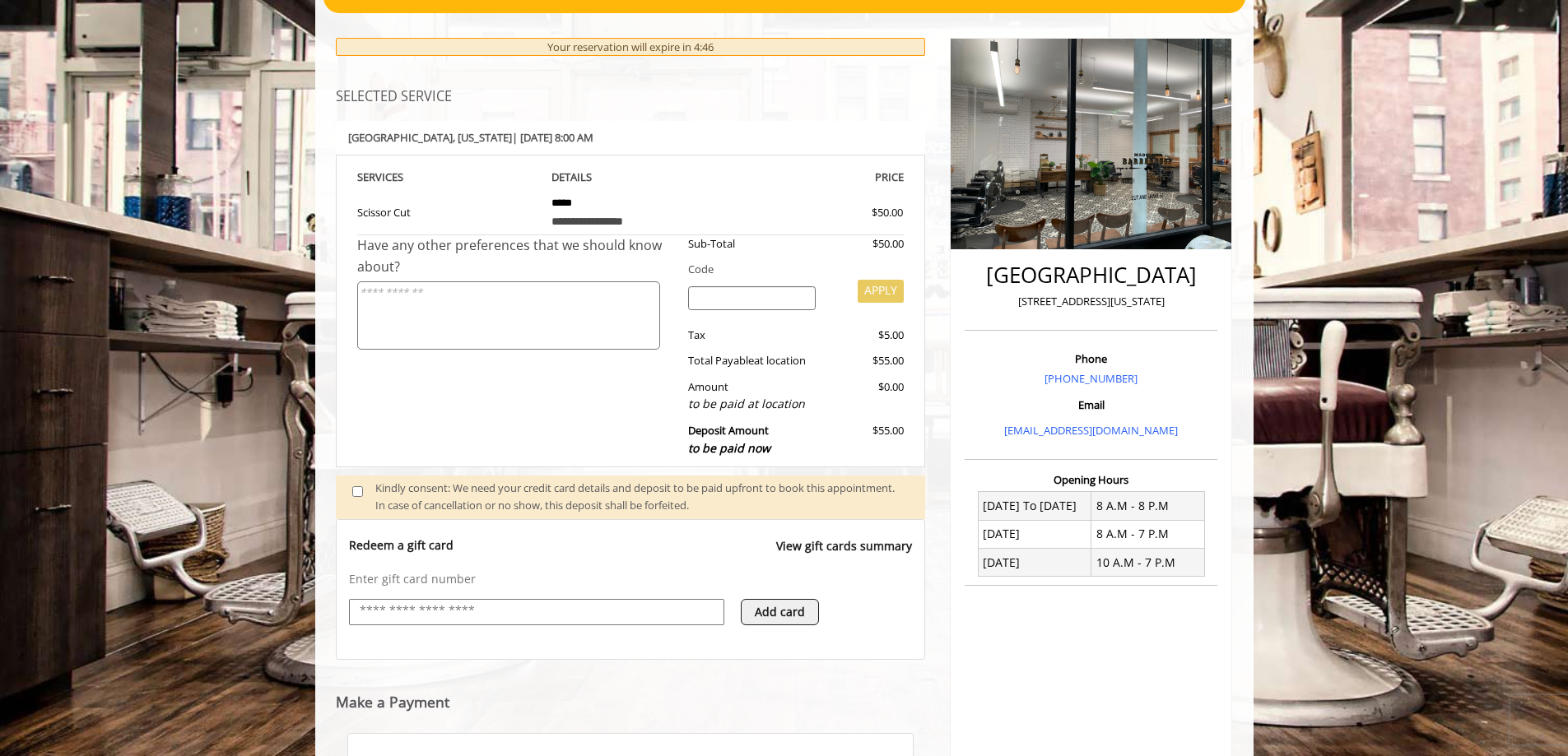
click at [348, 502] on span at bounding box center [364, 497] width 49 height 34
click at [466, 488] on div "Kindly consent: We need your credit card details and deposit to be paid upfront…" at bounding box center [641, 497] width 533 height 34
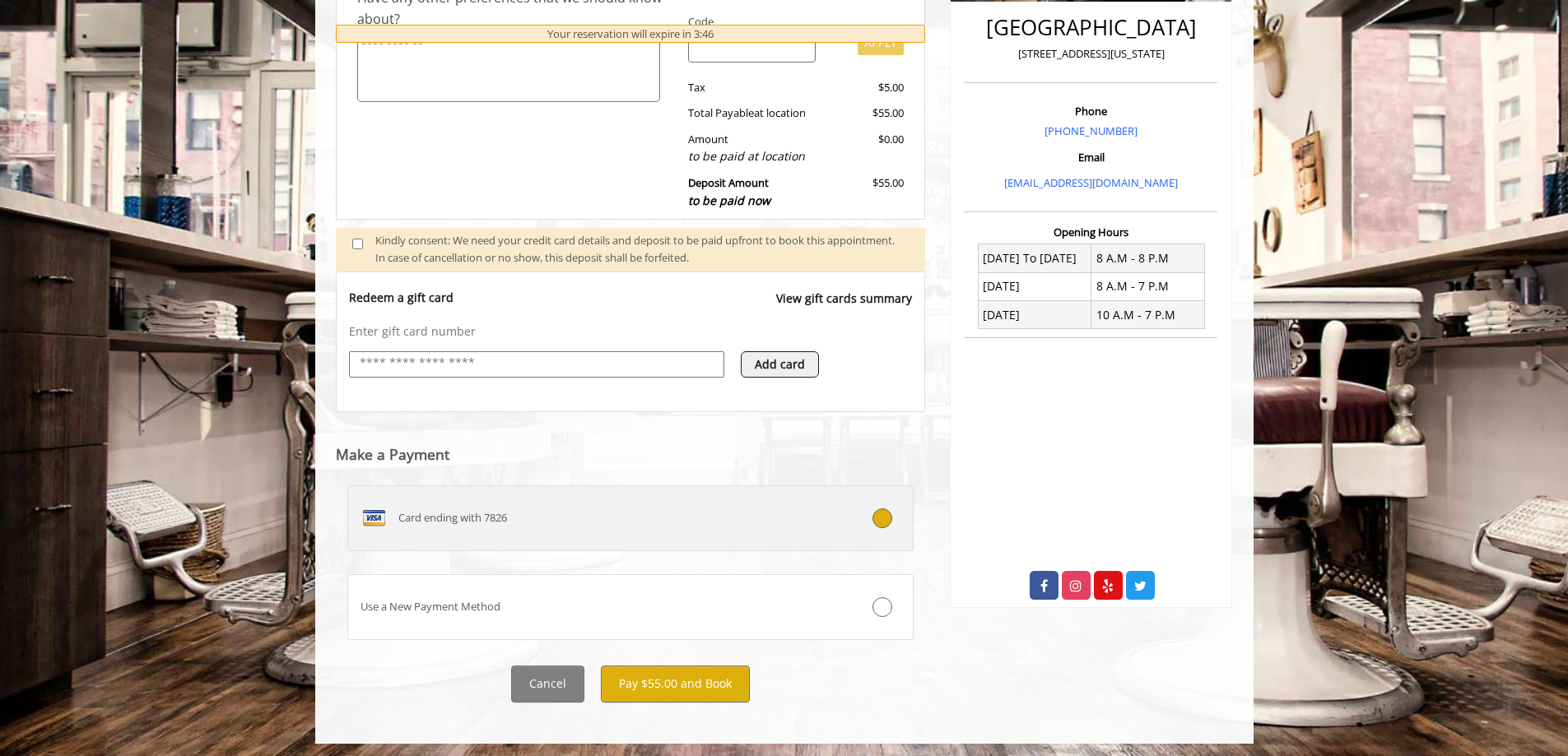
scroll to position [426, 0]
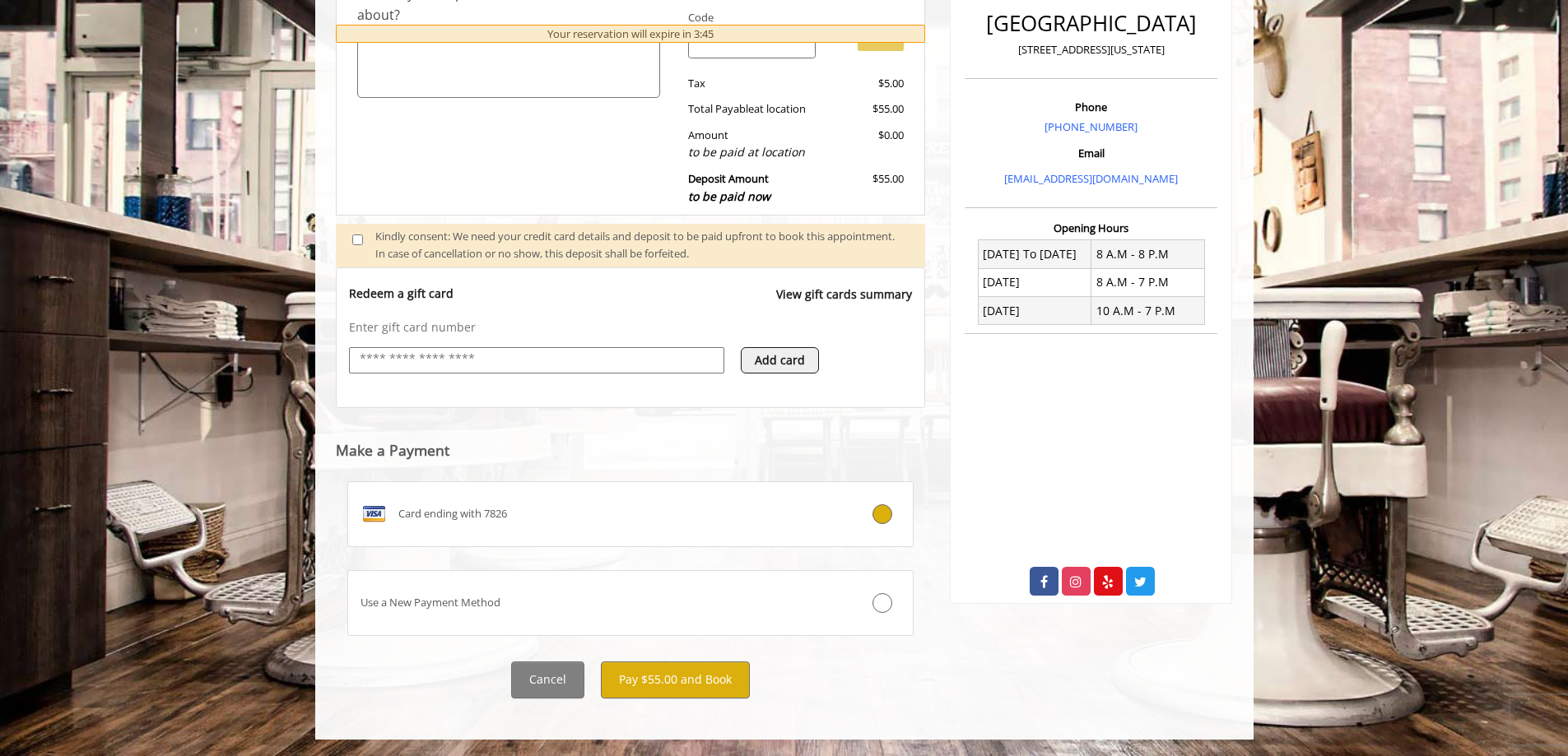
click at [346, 233] on span at bounding box center [364, 245] width 49 height 34
click at [382, 250] on div "Kindly consent: We need your credit card details and deposit to be paid upfront…" at bounding box center [641, 245] width 533 height 34
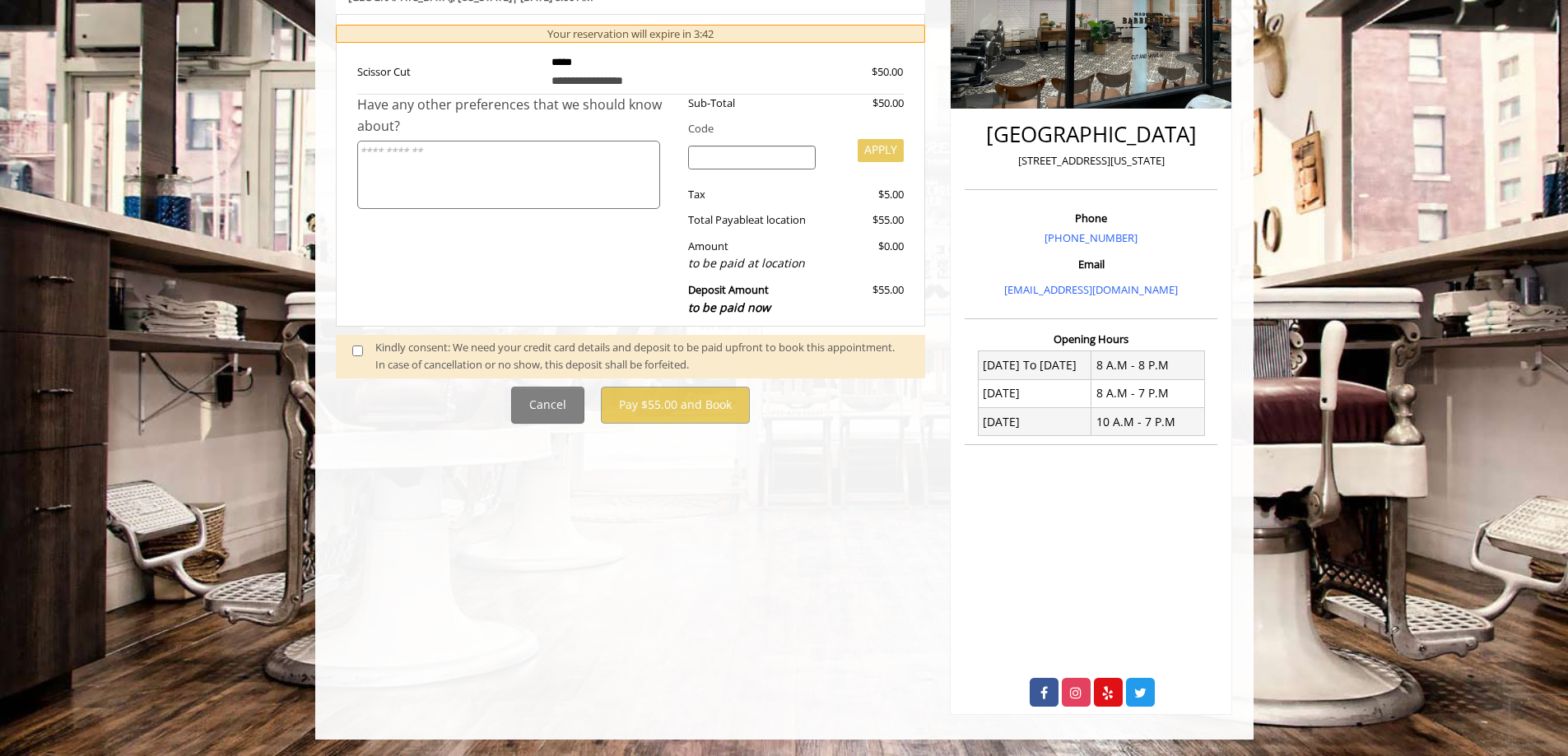
click at [405, 349] on div "Kindly consent: We need your credit card details and deposit to be paid upfront…" at bounding box center [641, 356] width 533 height 34
click at [419, 358] on div "Kindly consent: We need your credit card details and deposit to be paid upfront…" at bounding box center [641, 356] width 533 height 34
click at [344, 354] on span at bounding box center [364, 356] width 49 height 34
click at [355, 344] on span at bounding box center [364, 356] width 49 height 34
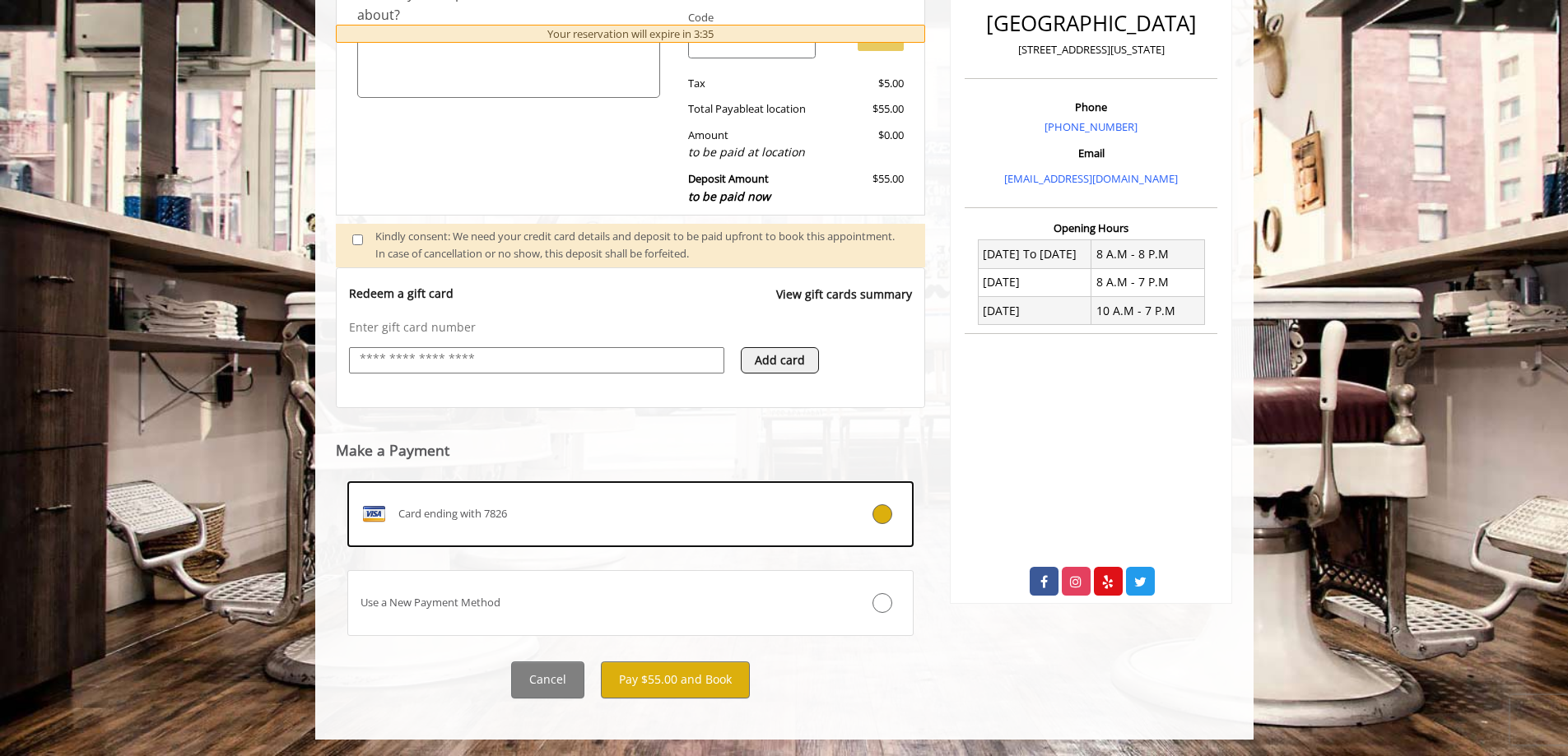
scroll to position [344, 0]
